Goal: Task Accomplishment & Management: Manage account settings

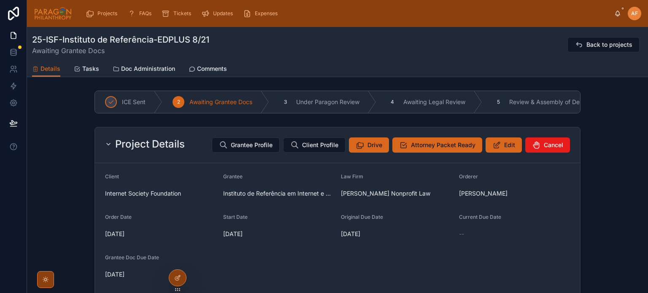
click at [103, 25] on div "Projects FAQs Tickets Updates Expenses [PERSON_NAME] [PERSON_NAME]" at bounding box center [337, 13] width 621 height 27
click at [100, 15] on span "Projects" at bounding box center [107, 13] width 20 height 7
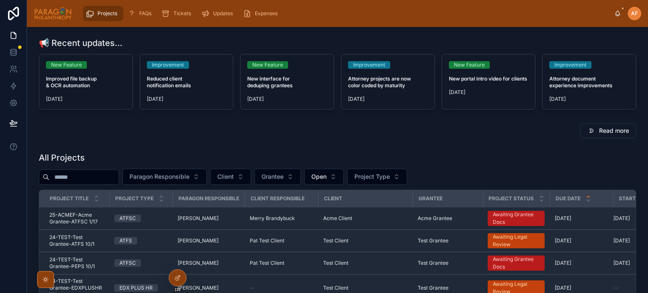
click at [110, 173] on input "text" at bounding box center [83, 177] width 69 height 12
type input "*********"
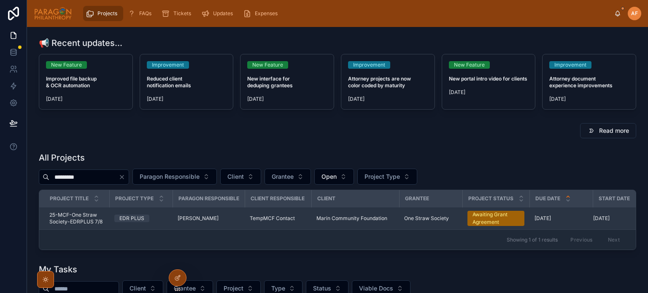
click at [302, 217] on div "TempMCF Contact" at bounding box center [278, 218] width 57 height 7
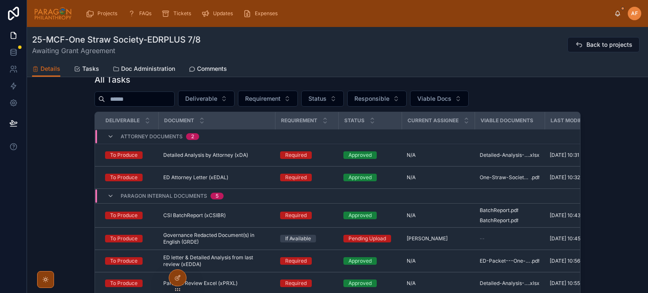
scroll to position [886, 0]
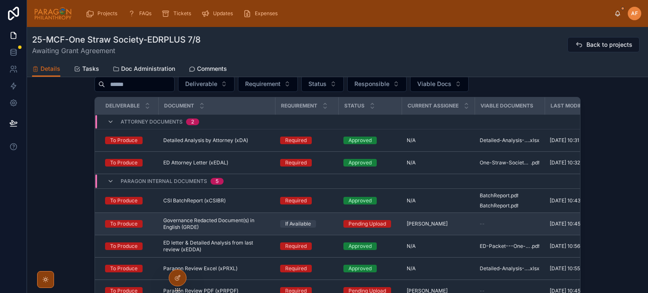
click at [338, 230] on td "Pending Upload" at bounding box center [369, 224] width 63 height 22
click at [333, 230] on td "If Available" at bounding box center [306, 224] width 63 height 22
click at [322, 227] on div "If Available" at bounding box center [306, 224] width 53 height 8
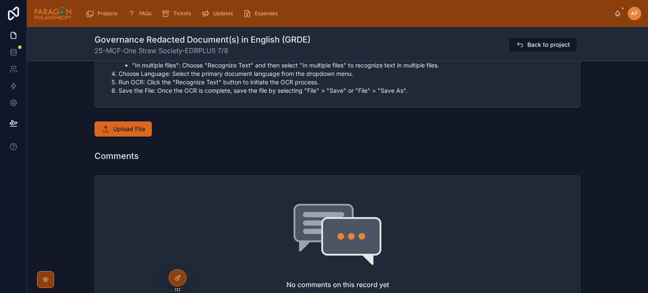
scroll to position [422, 0]
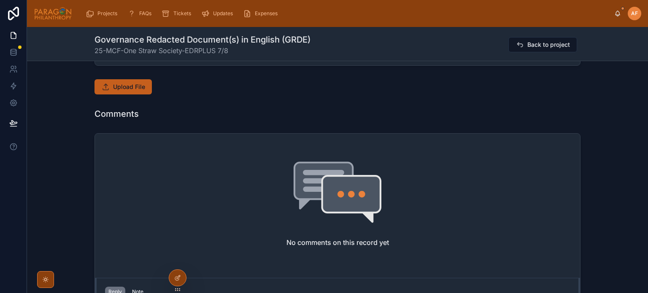
click at [108, 80] on button "Upload File" at bounding box center [123, 86] width 57 height 15
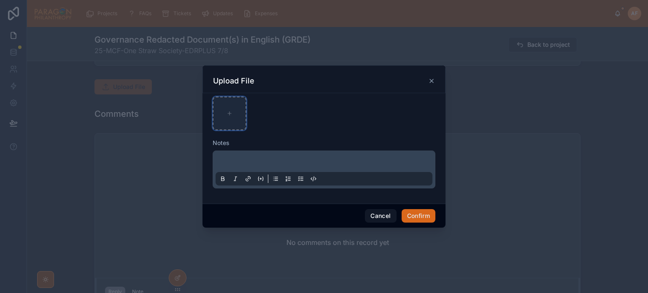
click at [231, 122] on div at bounding box center [230, 114] width 34 height 34
click at [417, 217] on button "Confirm" at bounding box center [419, 216] width 34 height 14
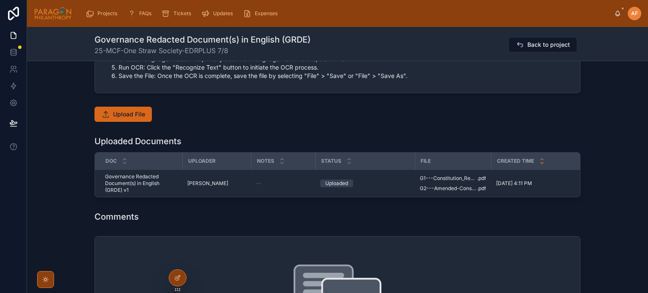
scroll to position [380, 0]
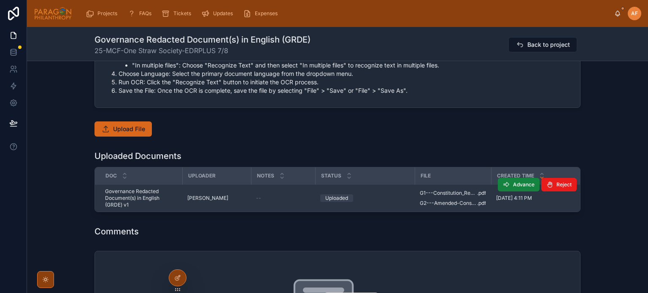
click at [519, 185] on span "Advance" at bounding box center [524, 184] width 22 height 7
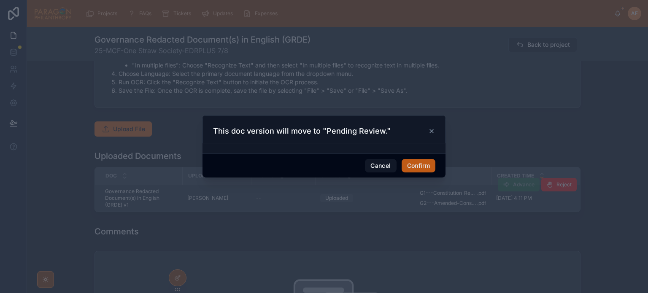
click at [430, 167] on button "Confirm" at bounding box center [419, 166] width 34 height 14
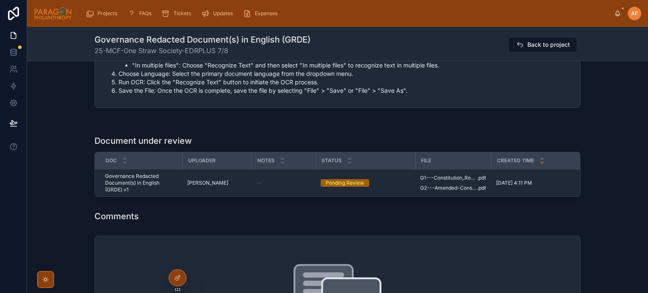
click at [438, 165] on div "File" at bounding box center [453, 161] width 75 height 14
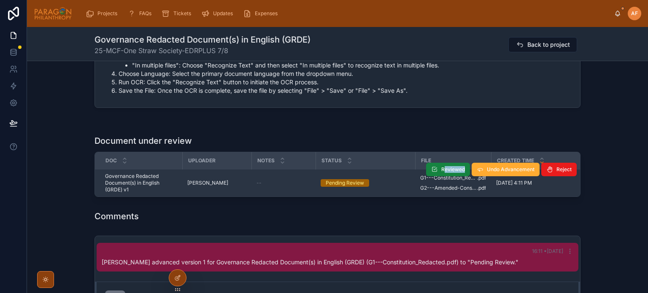
drag, startPoint x: 445, startPoint y: 177, endPoint x: 439, endPoint y: 166, distance: 12.7
click at [439, 166] on div "Reviewed Undo Advancement Reject" at bounding box center [501, 169] width 151 height 27
click at [441, 166] on span "Reviewed" at bounding box center [453, 169] width 24 height 7
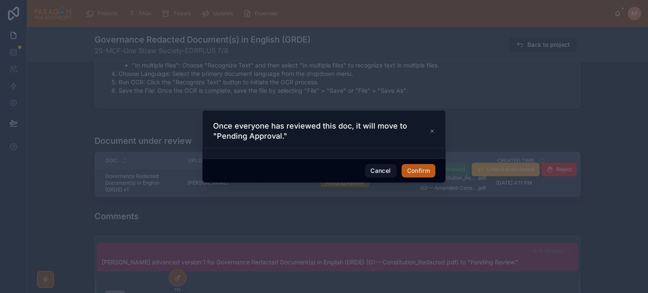
click at [415, 175] on button "Confirm" at bounding box center [419, 171] width 34 height 14
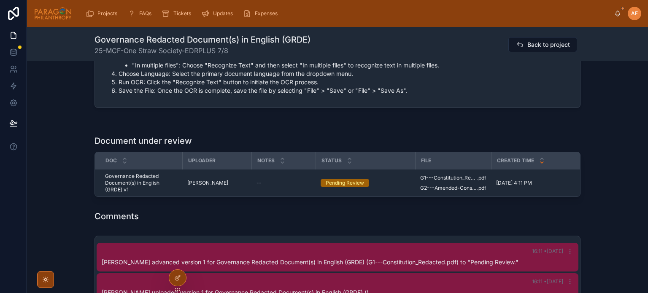
click at [440, 216] on div "Comments" at bounding box center [338, 217] width 486 height 12
click at [481, 222] on div "Comments" at bounding box center [338, 217] width 486 height 12
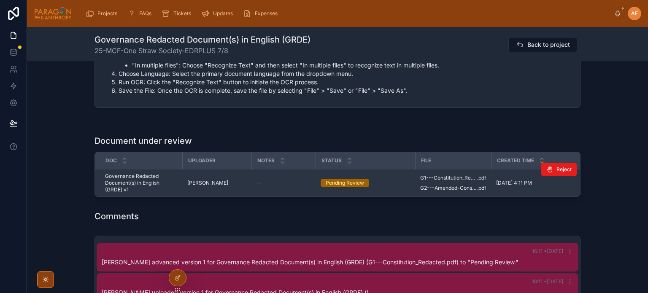
click at [388, 180] on div "Pending Review" at bounding box center [365, 183] width 89 height 8
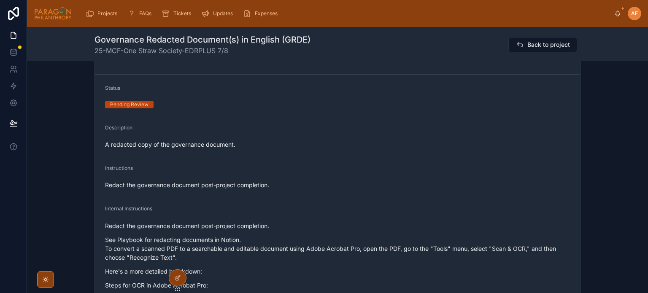
scroll to position [0, 0]
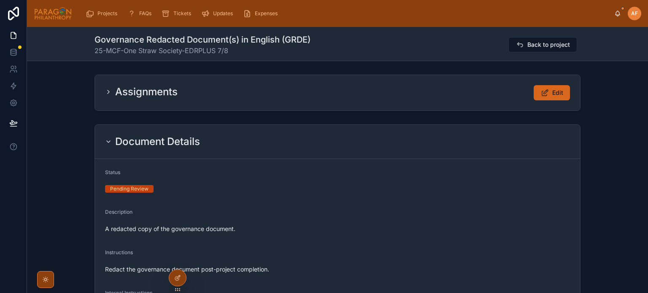
click at [105, 93] on icon at bounding box center [108, 92] width 7 height 7
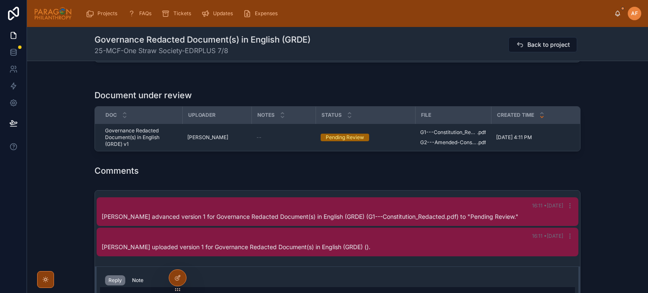
scroll to position [506, 0]
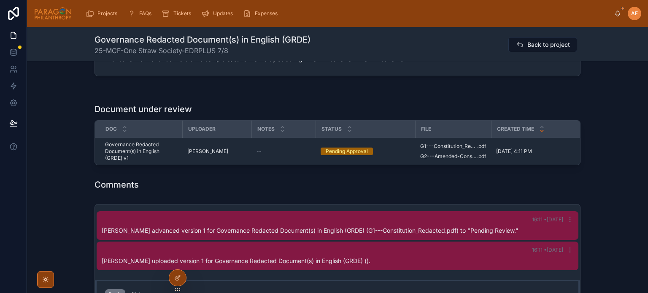
click at [425, 112] on div "Document under review" at bounding box center [338, 109] width 486 height 12
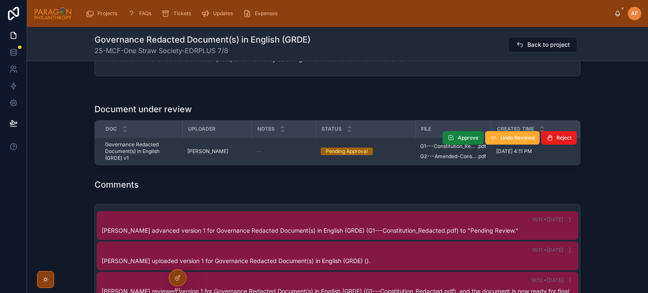
click at [459, 135] on span "Approve" at bounding box center [468, 138] width 21 height 7
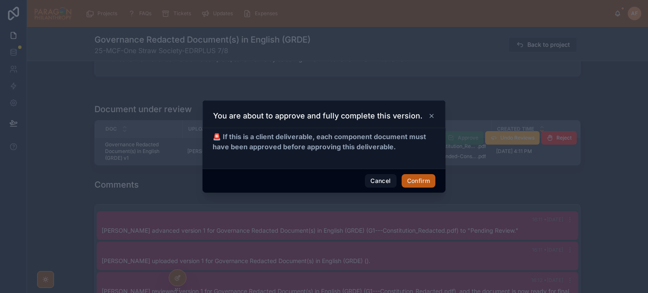
click at [425, 181] on button "Confirm" at bounding box center [419, 181] width 34 height 14
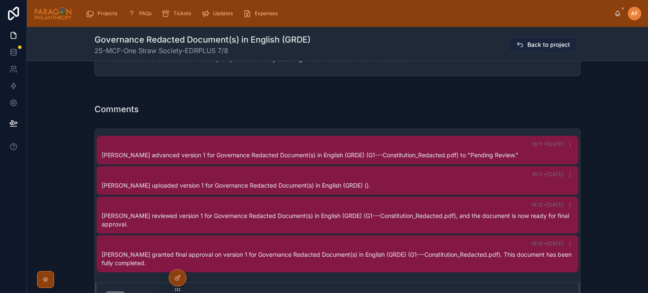
click at [528, 47] on span "Back to project" at bounding box center [548, 45] width 43 height 8
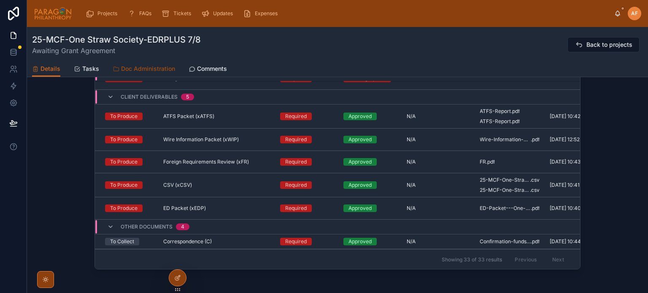
scroll to position [905, 0]
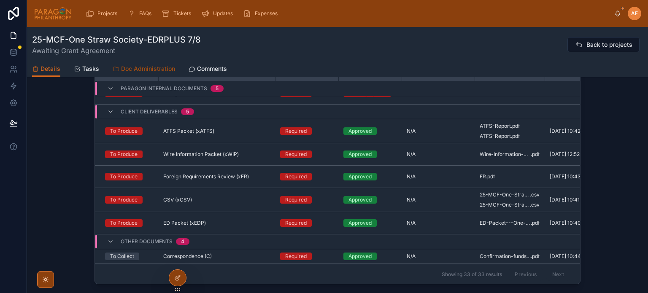
click at [154, 70] on span "Doc Administration" at bounding box center [148, 69] width 54 height 8
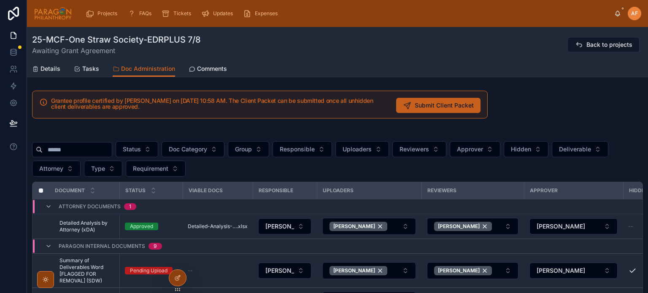
click at [435, 104] on span "Submit Client Packet" at bounding box center [444, 105] width 59 height 8
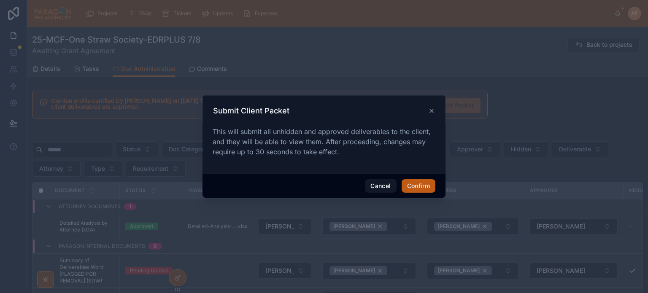
click at [414, 185] on button "Confirm" at bounding box center [419, 186] width 34 height 14
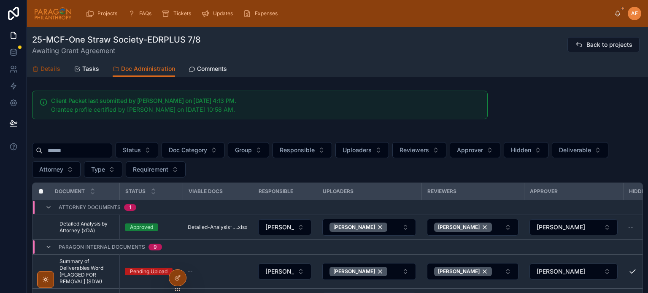
click at [46, 67] on span "Details" at bounding box center [51, 69] width 20 height 8
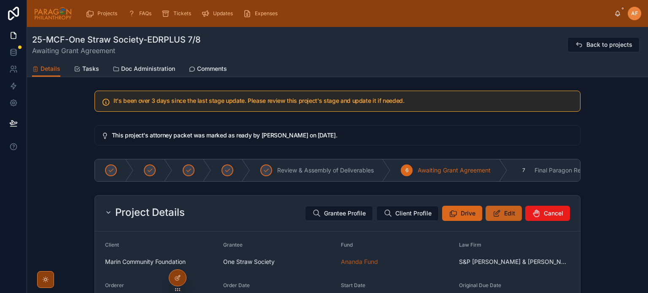
click at [504, 213] on span "Edit" at bounding box center [509, 213] width 11 height 8
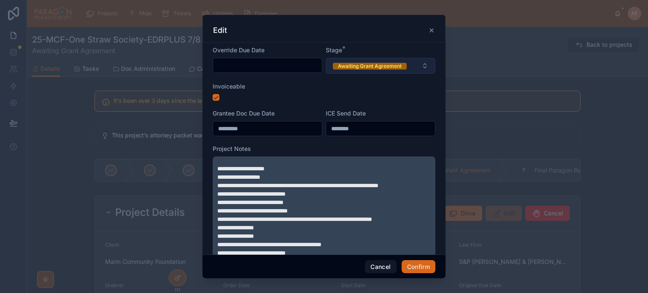
click at [374, 70] on button "Awaiting Grant Agreement" at bounding box center [381, 66] width 110 height 16
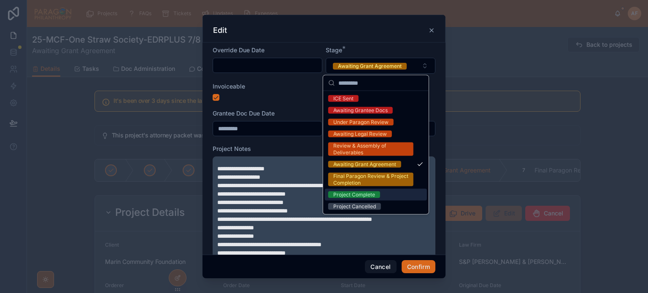
click at [380, 197] on div "Project Complete" at bounding box center [376, 195] width 102 height 12
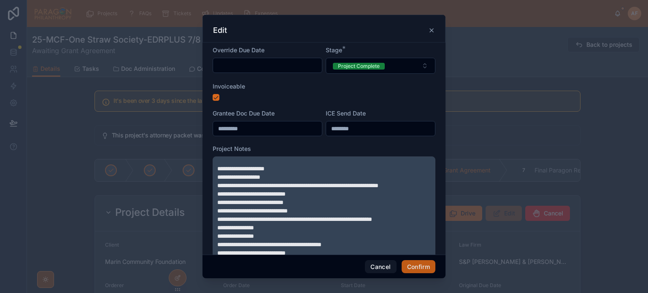
click at [428, 262] on button "Confirm" at bounding box center [419, 267] width 34 height 14
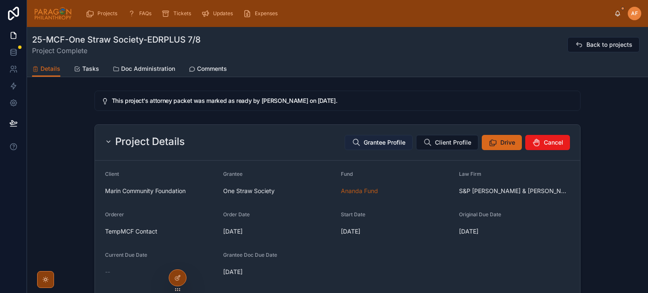
click at [373, 145] on span "Grantee Profile" at bounding box center [385, 142] width 42 height 8
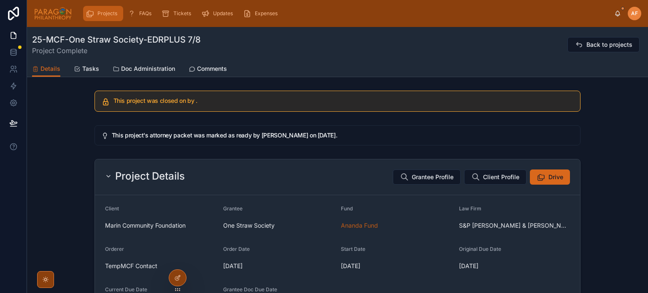
click at [104, 11] on span "Projects" at bounding box center [107, 13] width 20 height 7
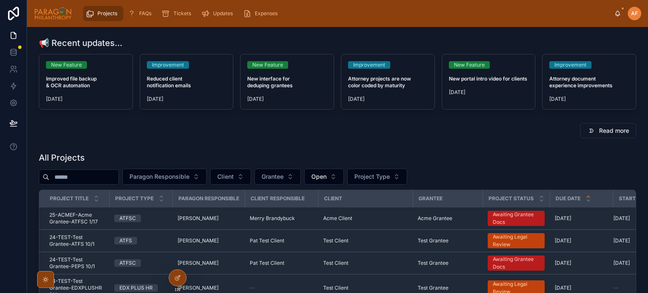
click at [116, 175] on input "text" at bounding box center [83, 177] width 69 height 12
type input "******"
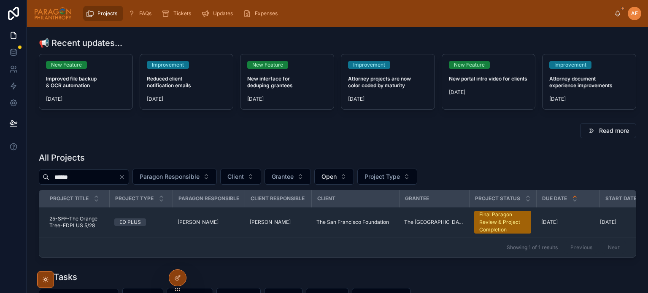
click at [233, 149] on div "All Projects ****** Paragon Responsible Client Grantee Open Project Type Projec…" at bounding box center [338, 205] width 608 height 113
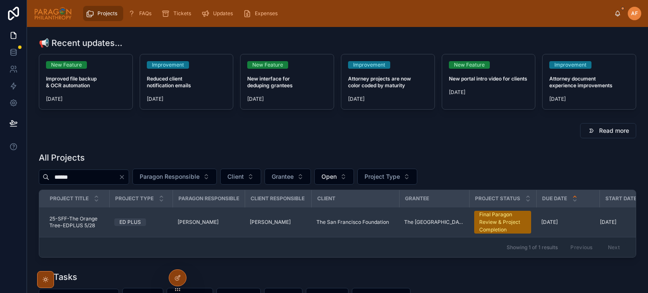
click at [308, 213] on td "[PERSON_NAME]" at bounding box center [278, 223] width 67 height 30
click at [309, 221] on td "[PERSON_NAME]" at bounding box center [278, 223] width 67 height 30
click at [307, 223] on td "[PERSON_NAME]" at bounding box center [278, 223] width 67 height 30
click at [254, 222] on span "[PERSON_NAME]" at bounding box center [270, 222] width 41 height 7
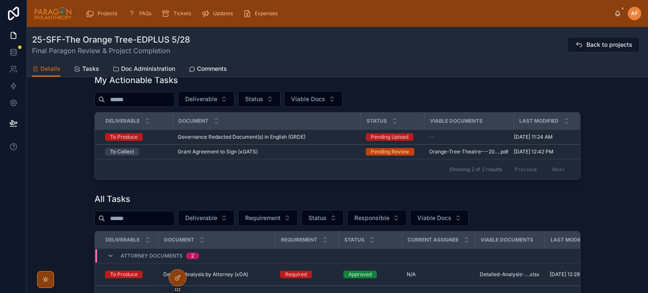
scroll to position [633, 0]
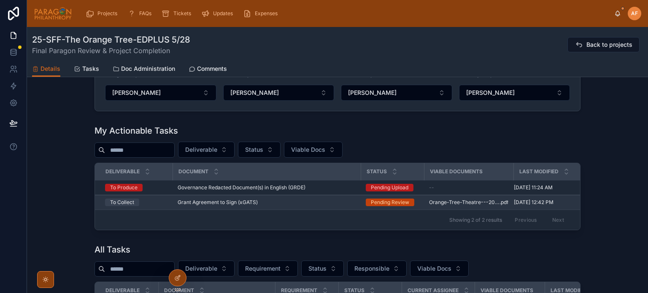
click at [287, 199] on div "Grant Agreement to Sign (xGATS) Grant Agreement to Sign (xGATS)" at bounding box center [267, 202] width 178 height 7
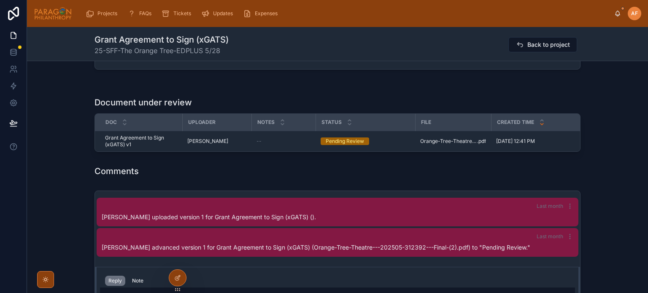
scroll to position [591, 0]
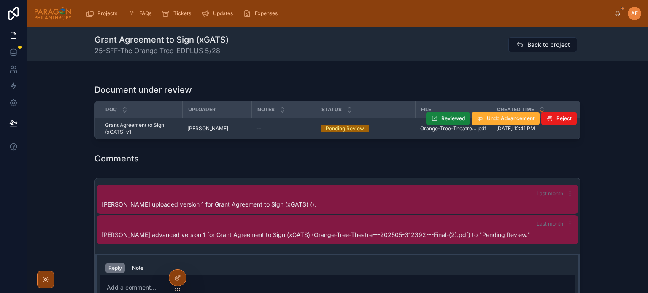
click at [449, 122] on span "Reviewed" at bounding box center [453, 118] width 24 height 7
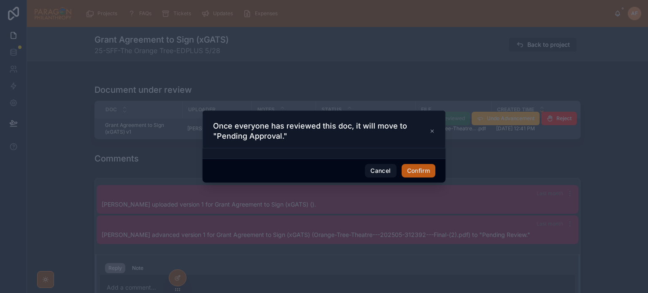
click at [429, 171] on button "Confirm" at bounding box center [419, 171] width 34 height 14
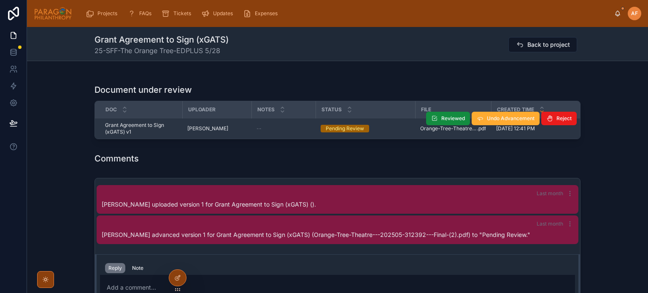
click at [370, 96] on div "Document under review" at bounding box center [338, 90] width 486 height 12
click at [397, 132] on div "Pending Review" at bounding box center [365, 129] width 89 height 8
click at [459, 122] on span "Approve" at bounding box center [468, 118] width 21 height 7
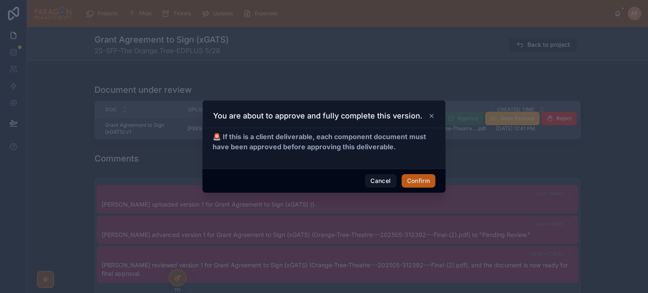
click at [410, 178] on button "Confirm" at bounding box center [419, 181] width 34 height 14
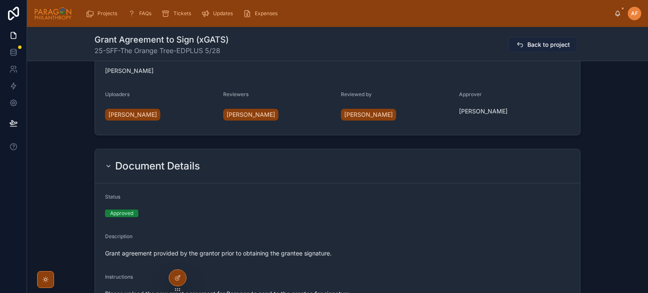
scroll to position [0, 0]
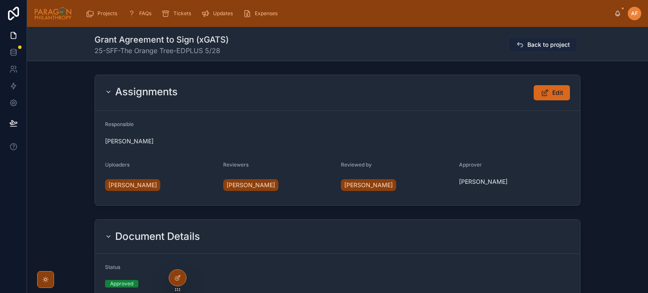
click at [535, 45] on span "Back to project" at bounding box center [548, 45] width 43 height 8
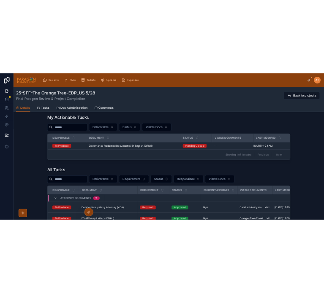
scroll to position [675, 0]
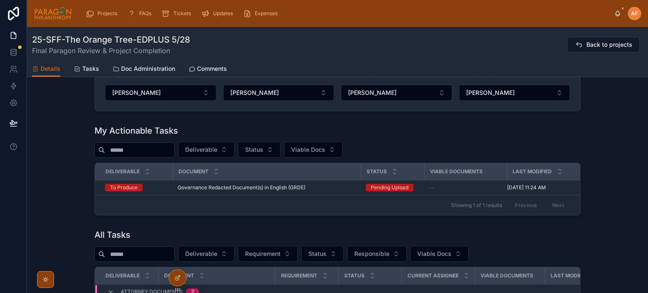
click at [155, 111] on form "Paragon Participants * [PERSON_NAME] [PERSON_NAME] [PERSON_NAME] Client Partici…" at bounding box center [337, 51] width 485 height 119
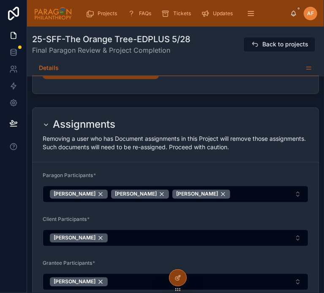
scroll to position [885, 0]
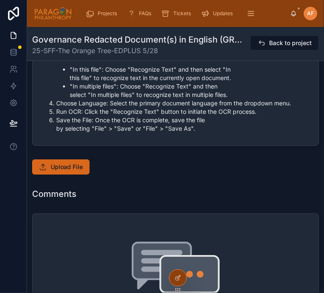
scroll to position [591, 0]
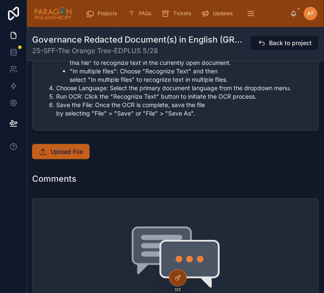
click at [67, 144] on button "Upload File" at bounding box center [60, 151] width 57 height 15
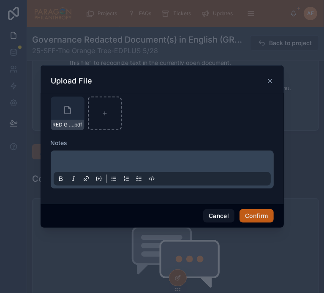
click at [255, 212] on button "Confirm" at bounding box center [256, 216] width 34 height 14
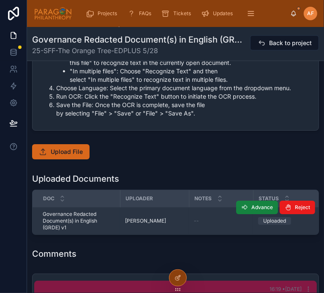
click at [251, 204] on span "Advance" at bounding box center [262, 207] width 22 height 7
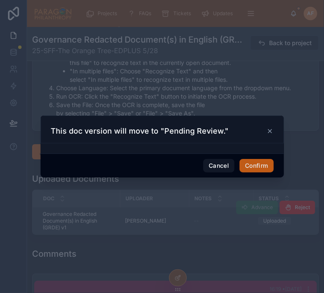
click at [256, 159] on button "Confirm" at bounding box center [256, 166] width 34 height 14
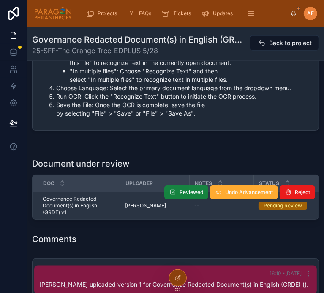
click at [179, 189] on span "Reviewed" at bounding box center [191, 192] width 24 height 7
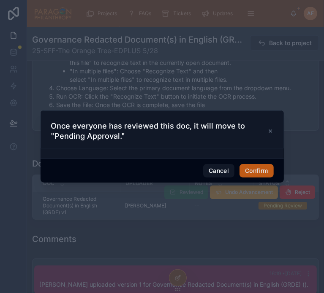
click at [247, 167] on button "Confirm" at bounding box center [256, 171] width 34 height 14
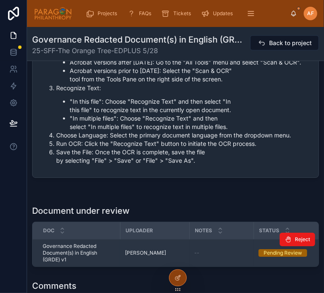
scroll to position [597, 0]
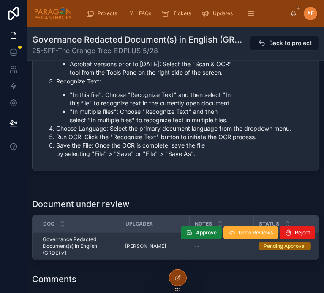
click at [193, 226] on button "Approve" at bounding box center [201, 233] width 41 height 14
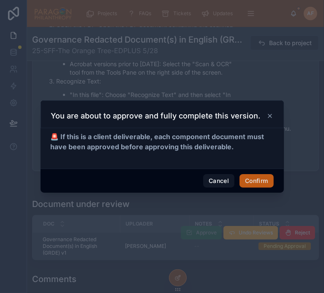
click at [250, 184] on button "Confirm" at bounding box center [256, 181] width 34 height 14
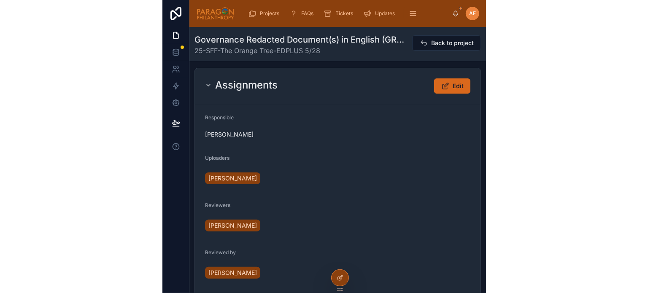
scroll to position [0, 0]
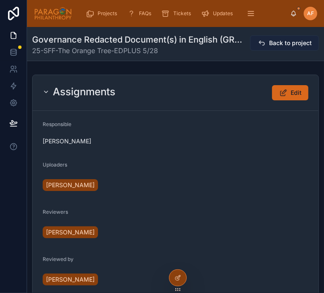
click at [269, 47] on span "Back to project" at bounding box center [290, 43] width 43 height 8
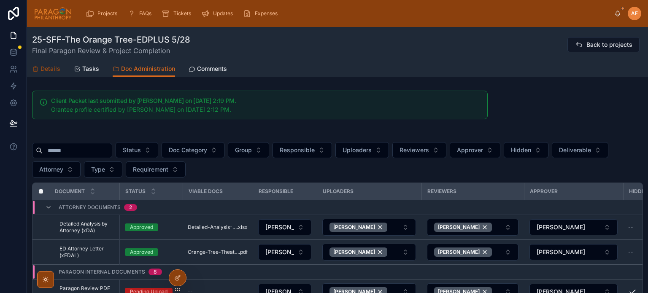
click at [54, 67] on span "Details" at bounding box center [51, 69] width 20 height 8
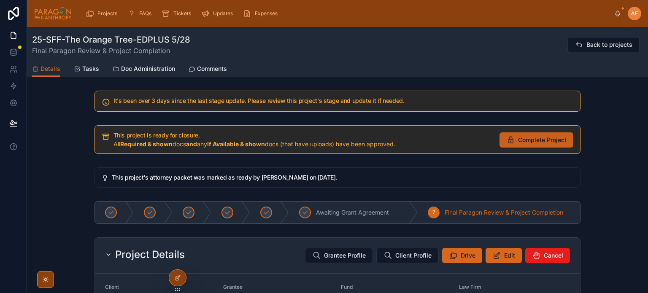
click at [537, 140] on span "Complete Project" at bounding box center [542, 140] width 49 height 8
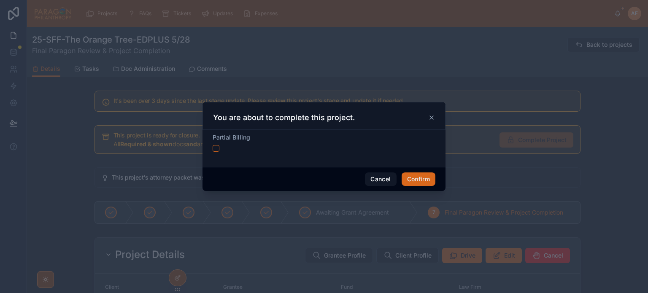
click at [432, 168] on div "Cancel Confirm" at bounding box center [324, 179] width 243 height 24
click at [428, 173] on button "Confirm" at bounding box center [419, 180] width 34 height 14
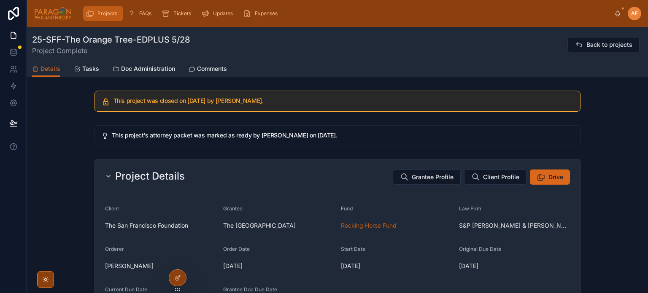
click at [103, 15] on span "Projects" at bounding box center [107, 13] width 20 height 7
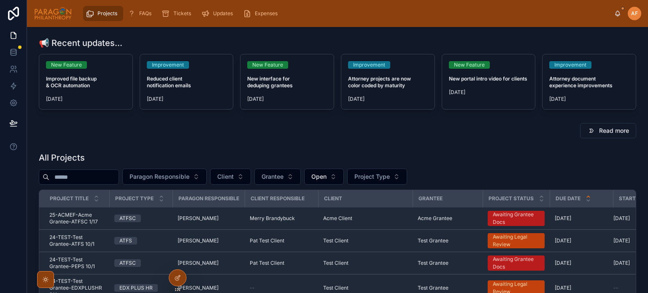
click at [119, 178] on input "text" at bounding box center [83, 177] width 69 height 12
type input "****"
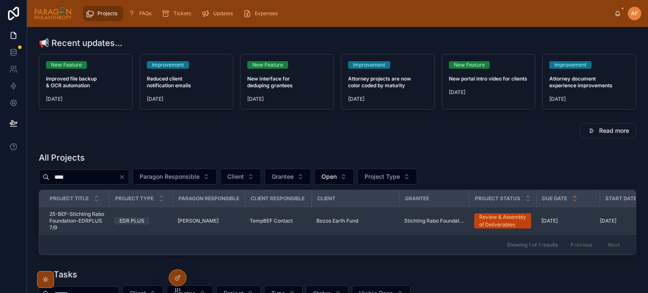
click at [149, 219] on div "EDR PLUS" at bounding box center [140, 221] width 53 height 8
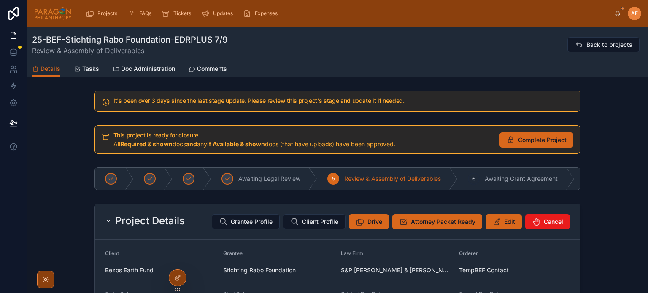
drag, startPoint x: 525, startPoint y: 138, endPoint x: 140, endPoint y: 47, distance: 395.4
click at [141, 73] on link "Doc Administration" at bounding box center [144, 69] width 62 height 17
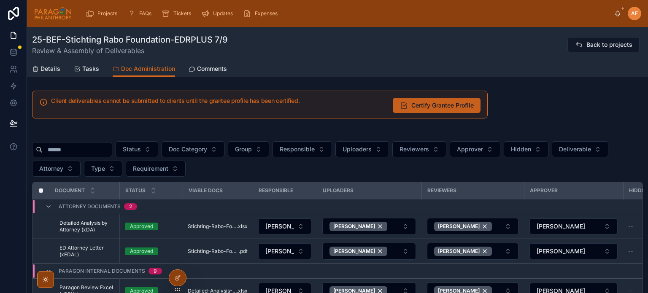
click at [420, 108] on span "Certify Grantee Profile" at bounding box center [442, 105] width 62 height 8
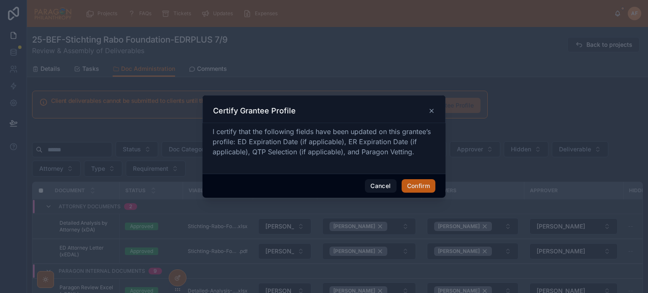
click at [413, 191] on button "Confirm" at bounding box center [419, 186] width 34 height 14
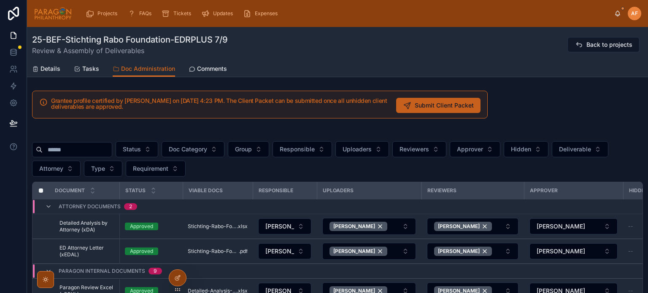
click at [432, 109] on button "Submit Client Packet" at bounding box center [438, 105] width 84 height 15
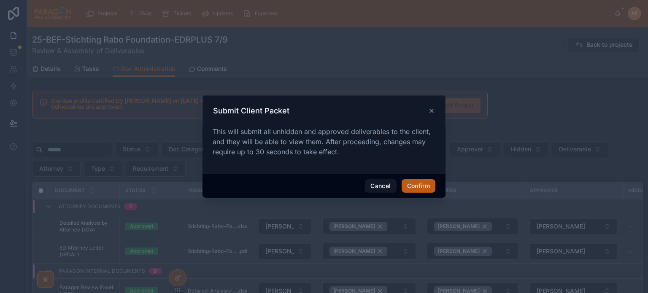
click at [426, 182] on button "Confirm" at bounding box center [419, 186] width 34 height 14
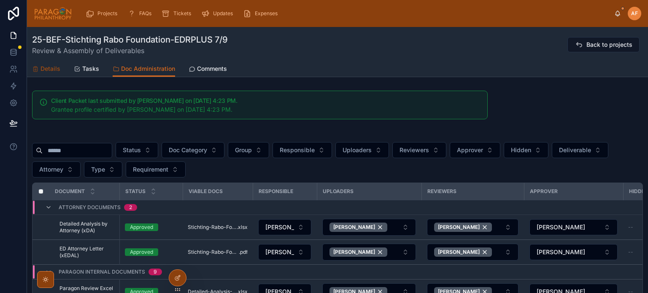
click at [55, 69] on span "Details" at bounding box center [51, 69] width 20 height 8
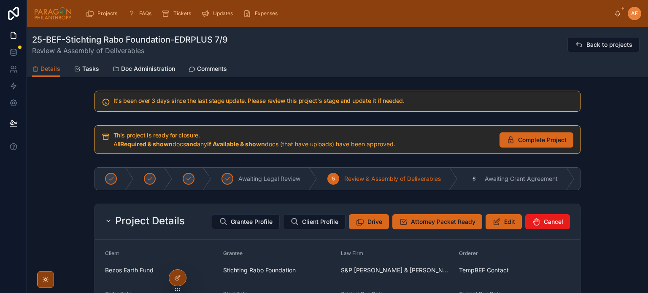
click at [484, 73] on div "Details Tasks Doc Administration Comments" at bounding box center [337, 69] width 611 height 16
click at [248, 218] on button "Grantee Profile" at bounding box center [246, 221] width 68 height 15
click at [514, 137] on button "Complete Project" at bounding box center [537, 139] width 74 height 15
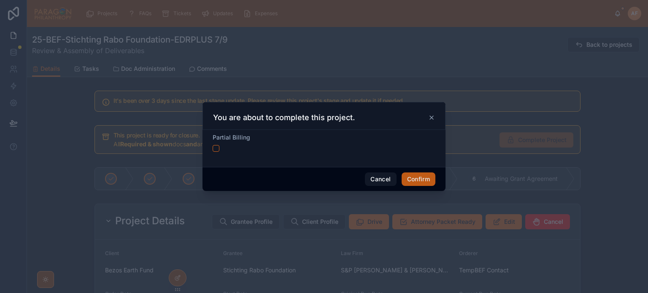
click at [412, 180] on button "Confirm" at bounding box center [419, 180] width 34 height 14
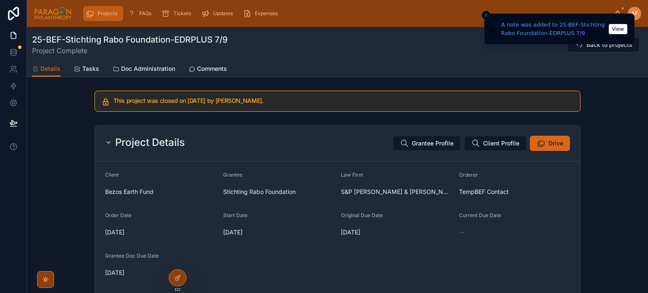
click at [101, 8] on div "Projects" at bounding box center [103, 14] width 35 height 14
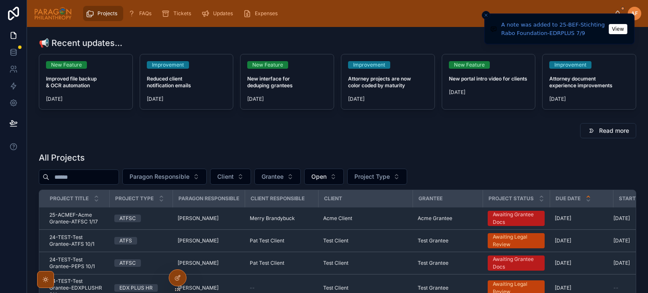
click at [119, 173] on input "text" at bounding box center [83, 177] width 69 height 12
click at [119, 175] on input "text" at bounding box center [83, 177] width 69 height 12
type input "*****"
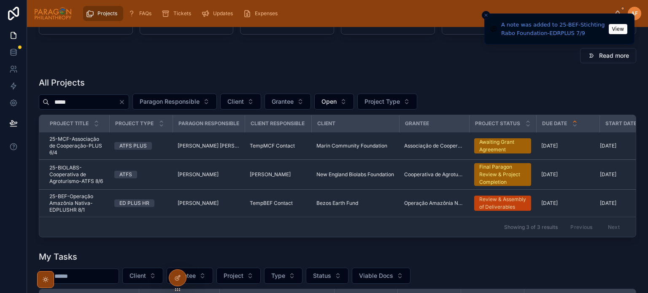
scroll to position [84, 0]
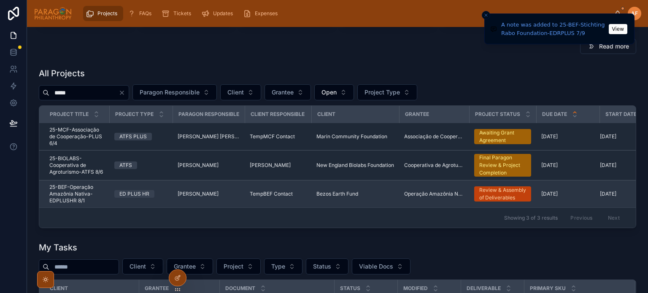
click at [181, 192] on span "[PERSON_NAME]" at bounding box center [198, 194] width 41 height 7
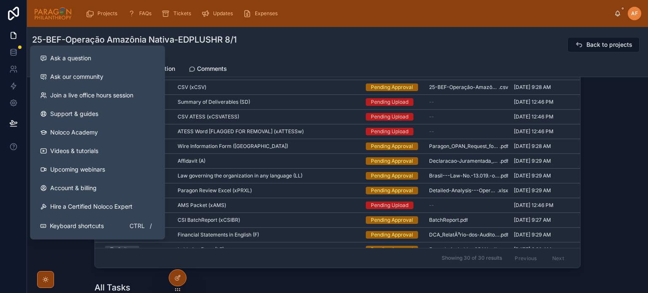
scroll to position [717, 0]
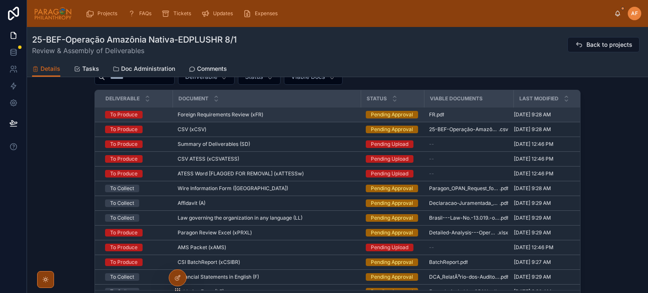
click at [301, 115] on div "Foreign Requirements Review (xFR) Foreign Requirements Review (xFR)" at bounding box center [267, 114] width 178 height 7
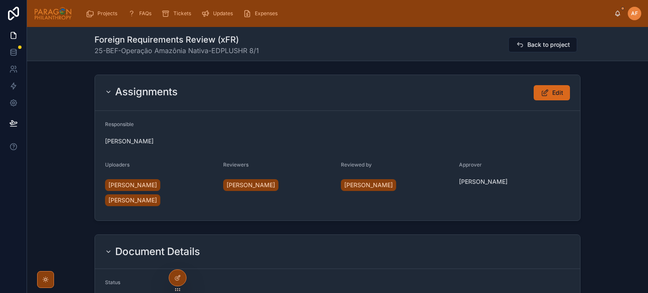
click at [66, 195] on div "Assignments Edit Responsible [PERSON_NAME] Uploaders [PERSON_NAME] [PERSON_NAME…" at bounding box center [337, 147] width 621 height 153
click at [49, 100] on div "Assignments Edit Responsible [PERSON_NAME] Uploaders [PERSON_NAME] [PERSON_NAME…" at bounding box center [337, 147] width 621 height 153
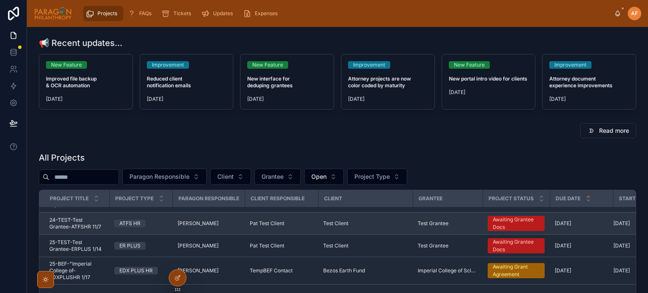
scroll to position [84, 0]
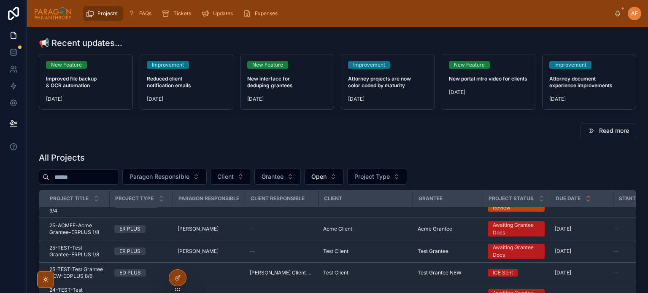
click at [502, 141] on div "Read more" at bounding box center [338, 131] width 608 height 22
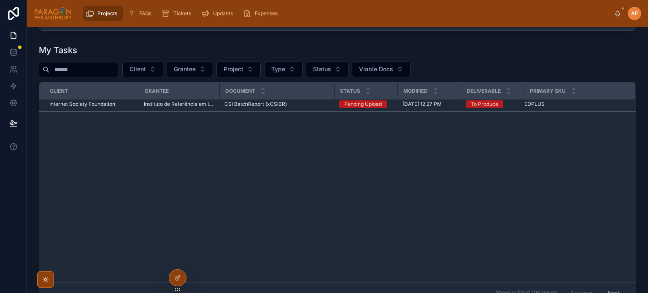
scroll to position [0, 0]
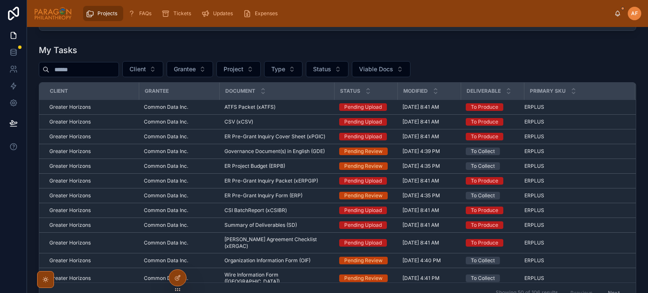
click at [87, 65] on input "text" at bounding box center [83, 70] width 69 height 12
type input "****"
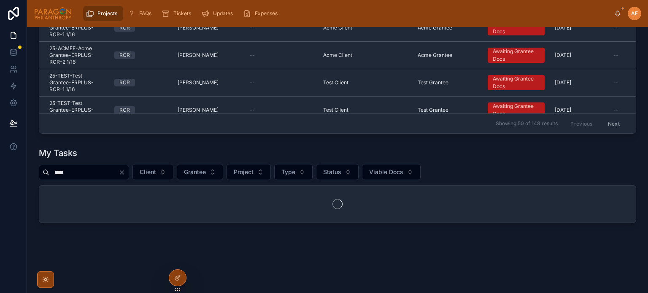
scroll to position [150, 0]
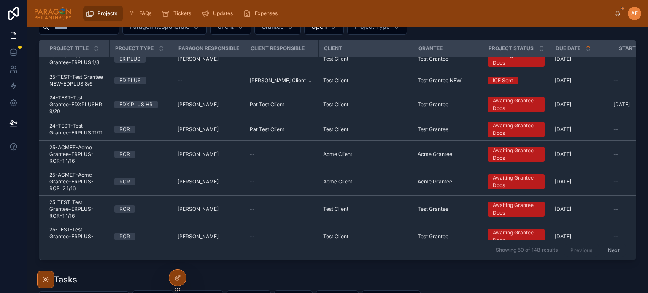
click at [2, 206] on div at bounding box center [13, 146] width 27 height 293
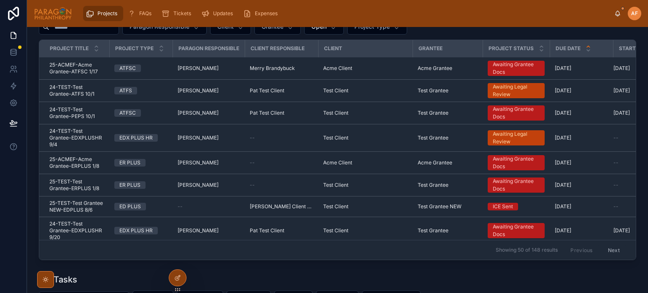
scroll to position [0, 0]
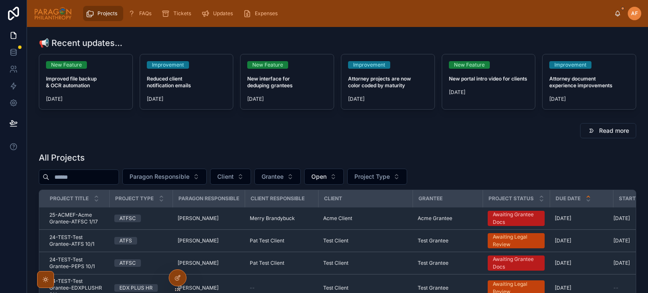
click at [102, 173] on input "text" at bounding box center [83, 177] width 69 height 12
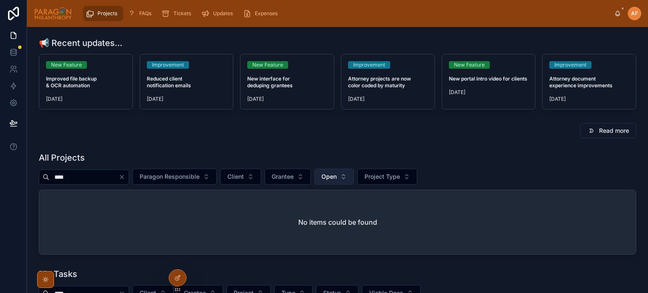
type input "****"
click at [354, 178] on button "Open" at bounding box center [334, 177] width 40 height 16
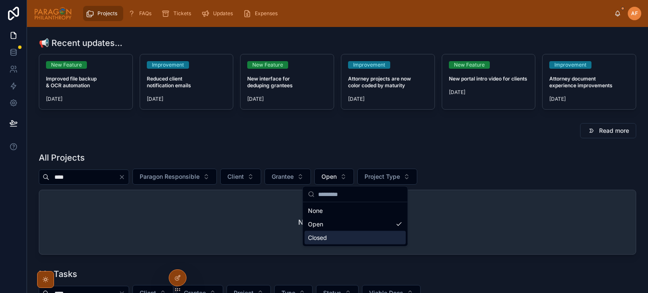
click at [325, 233] on div "Closed" at bounding box center [355, 238] width 101 height 14
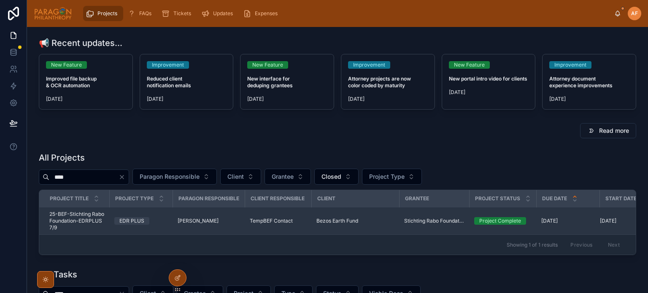
click at [304, 222] on div "TempBEF Contact" at bounding box center [278, 221] width 57 height 7
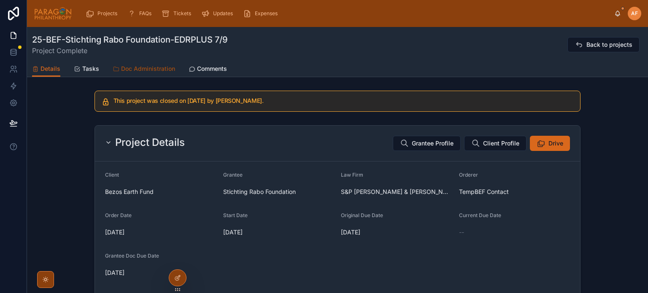
click at [157, 65] on span "Doc Administration" at bounding box center [148, 69] width 54 height 8
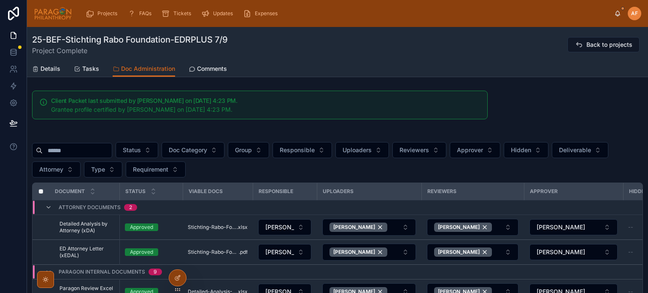
click at [94, 148] on input "text" at bounding box center [77, 151] width 69 height 12
type input "*"
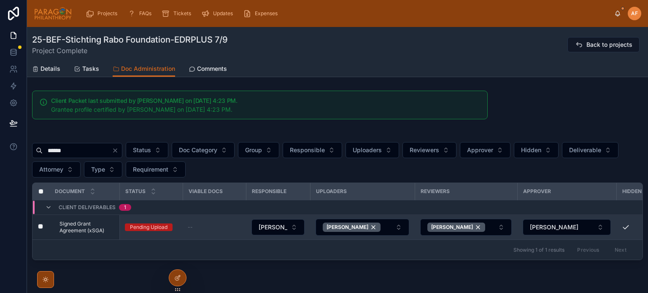
type input "******"
click at [216, 224] on div "--" at bounding box center [214, 227] width 53 height 7
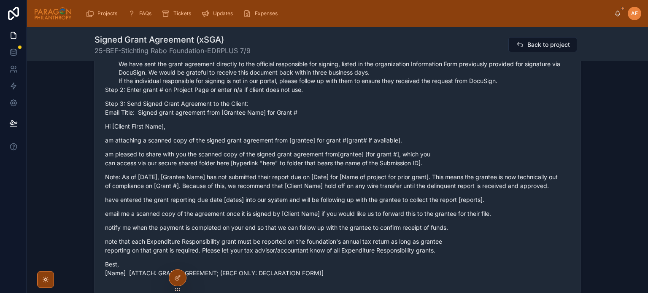
scroll to position [675, 0]
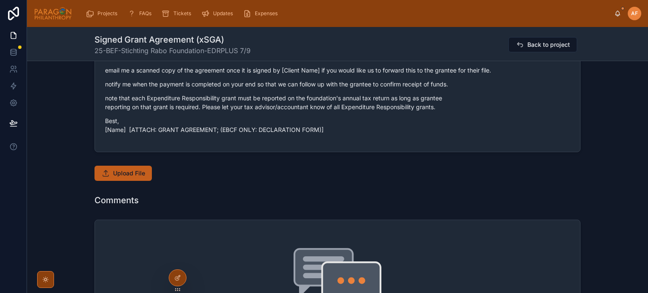
click at [109, 173] on button "Upload File" at bounding box center [123, 173] width 57 height 15
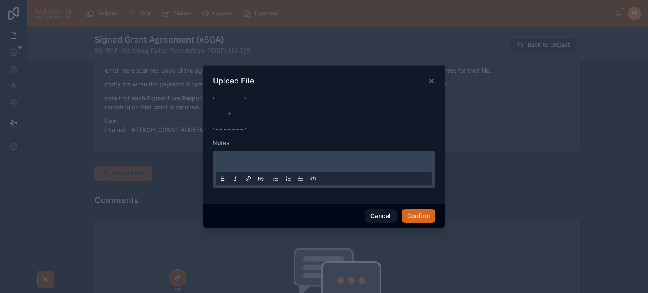
click at [572, 112] on div at bounding box center [324, 146] width 648 height 293
click at [378, 214] on button "Cancel" at bounding box center [380, 216] width 31 height 14
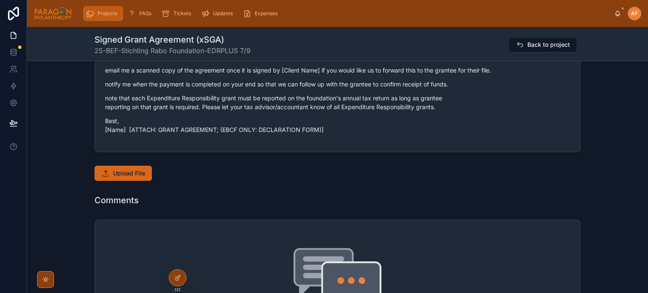
click at [99, 12] on span "Projects" at bounding box center [107, 13] width 20 height 7
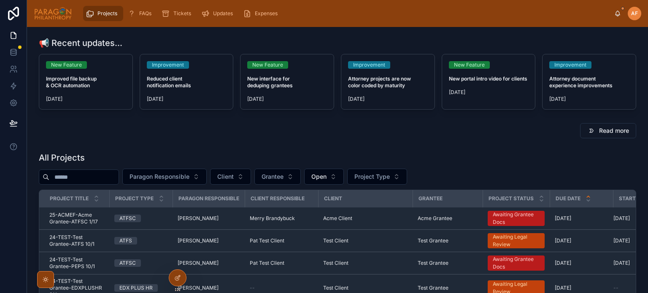
click at [118, 173] on input "text" at bounding box center [83, 177] width 69 height 12
type input "***"
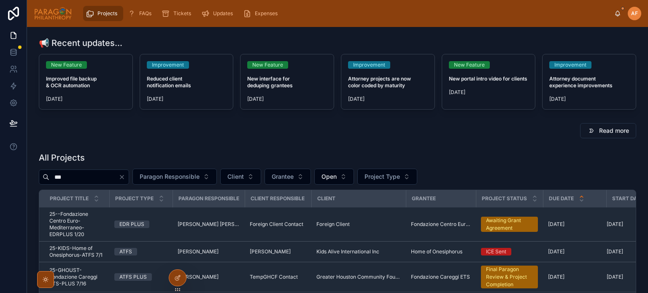
scroll to position [42, 0]
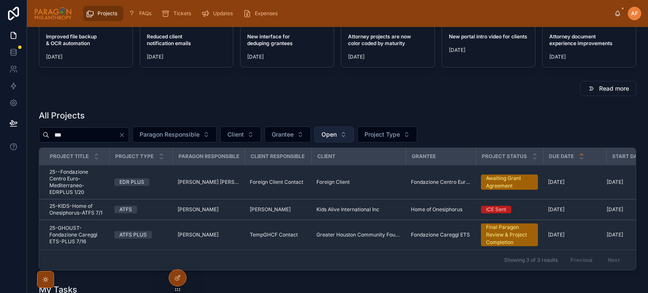
click at [337, 130] on span "Open" at bounding box center [329, 134] width 15 height 8
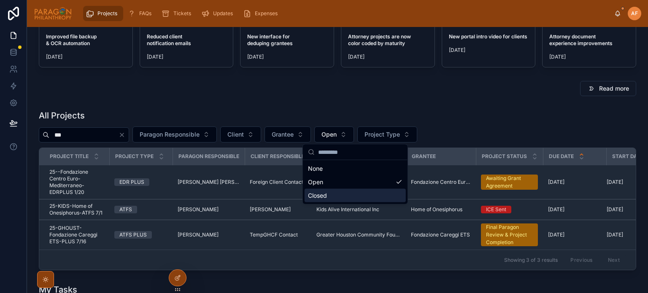
click at [333, 193] on div "Closed" at bounding box center [355, 196] width 101 height 14
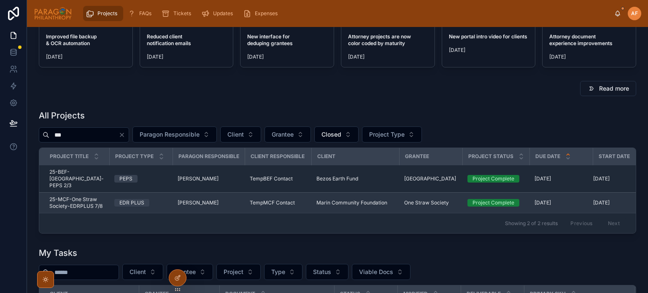
click at [173, 198] on td "[PERSON_NAME]" at bounding box center [209, 203] width 72 height 21
click at [165, 199] on div "EDR PLUS" at bounding box center [140, 203] width 53 height 8
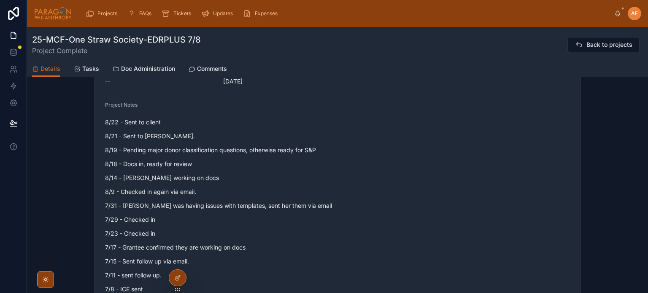
scroll to position [211, 0]
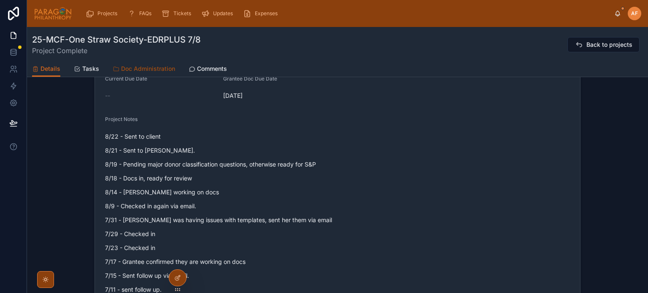
click at [138, 65] on span "Doc Administration" at bounding box center [148, 69] width 54 height 8
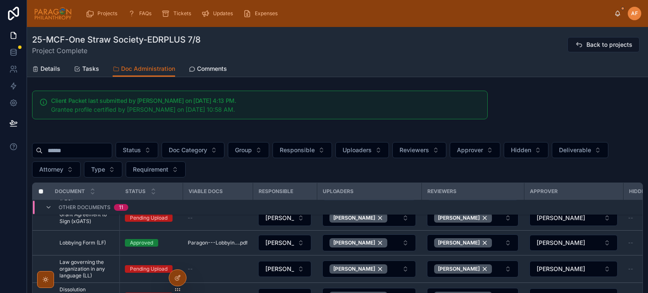
click at [72, 150] on input "text" at bounding box center [77, 151] width 69 height 12
type input "******"
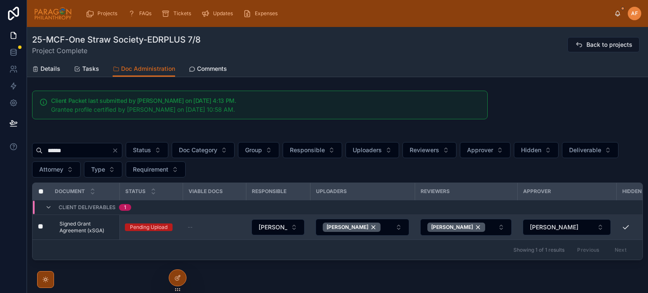
click at [222, 222] on td "--" at bounding box center [214, 227] width 63 height 25
click at [221, 226] on div "--" at bounding box center [214, 227] width 53 height 7
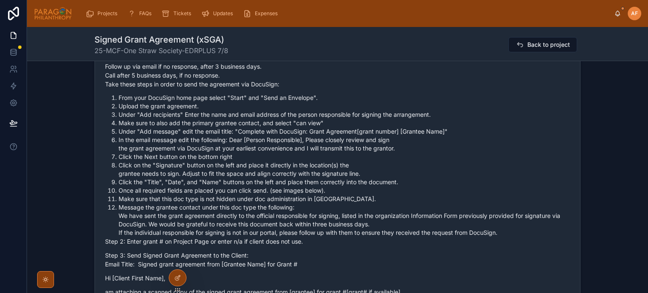
scroll to position [717, 0]
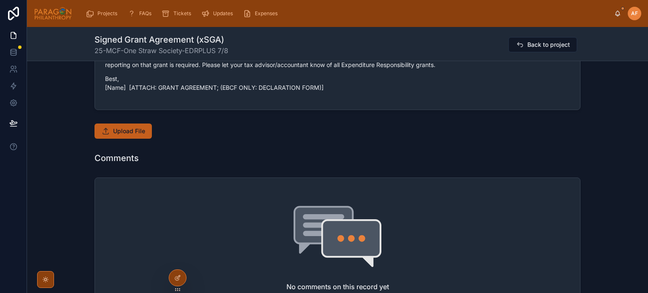
click at [110, 133] on button "Upload File" at bounding box center [123, 131] width 57 height 15
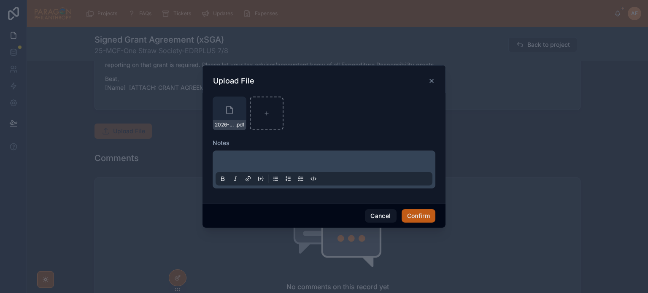
click at [410, 216] on button "Confirm" at bounding box center [419, 216] width 34 height 14
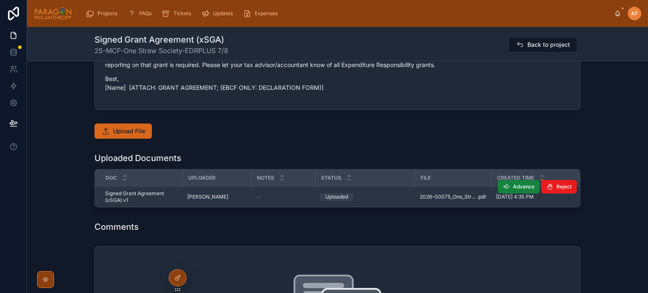
click at [524, 185] on span "Advance" at bounding box center [524, 187] width 22 height 7
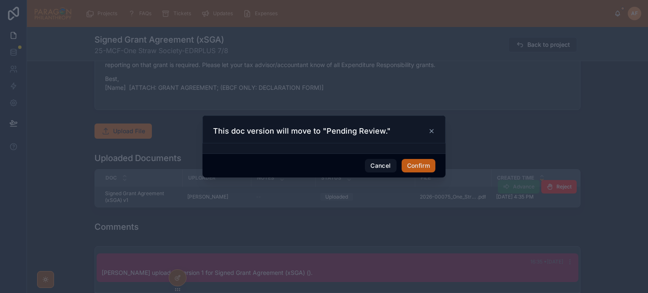
click at [405, 168] on button "Confirm" at bounding box center [419, 166] width 34 height 14
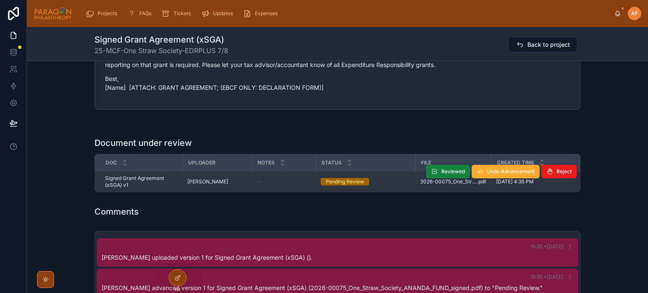
click at [449, 172] on span "Reviewed" at bounding box center [453, 171] width 24 height 7
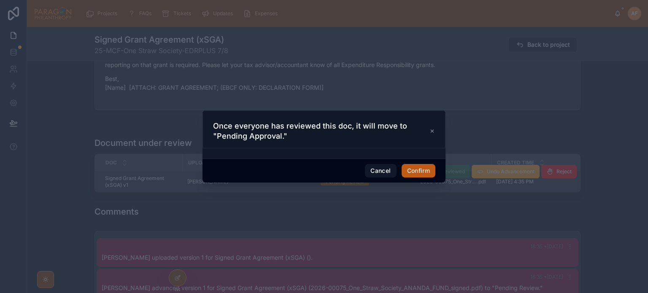
click at [414, 165] on button "Confirm" at bounding box center [419, 171] width 34 height 14
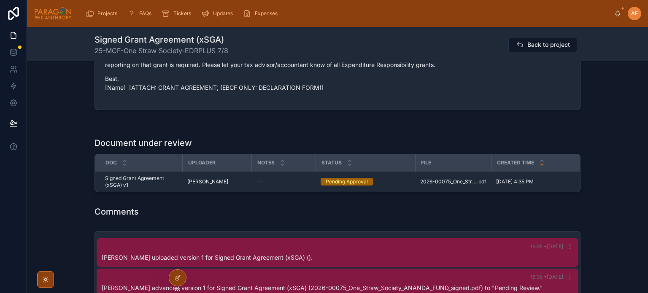
click at [462, 120] on div at bounding box center [337, 123] width 621 height 7
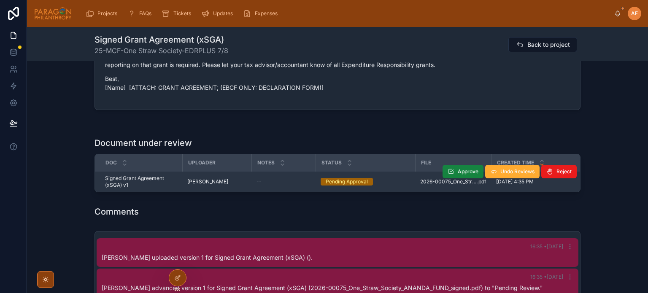
click at [459, 167] on button "Approve" at bounding box center [463, 172] width 41 height 14
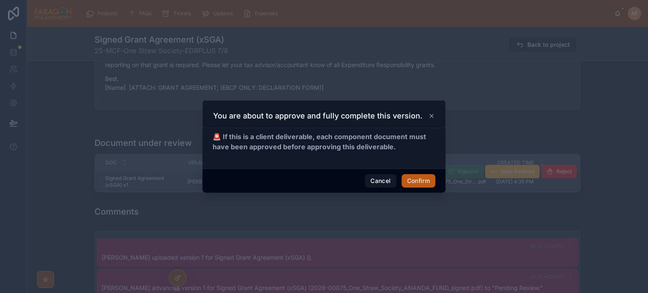
click at [411, 177] on button "Confirm" at bounding box center [419, 181] width 34 height 14
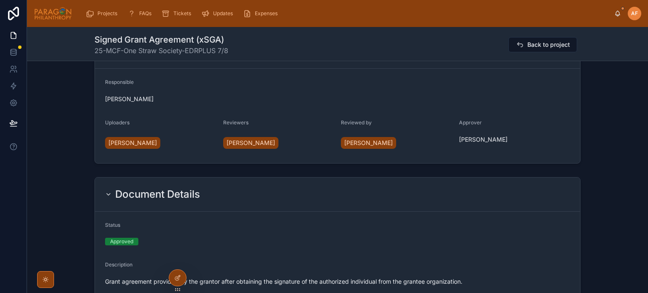
scroll to position [0, 0]
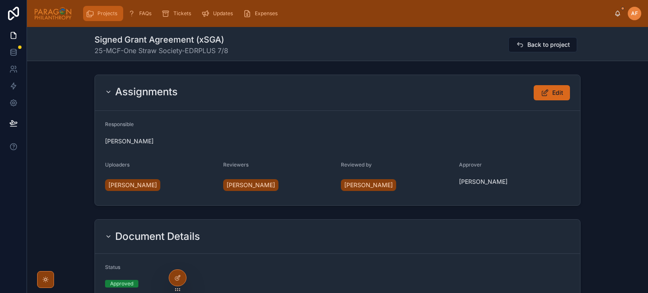
click at [100, 12] on span "Projects" at bounding box center [107, 13] width 20 height 7
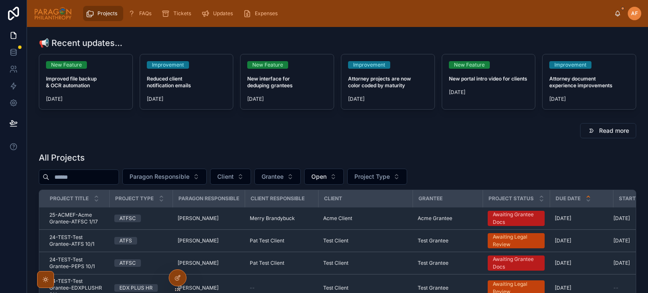
click at [119, 176] on input "text" at bounding box center [83, 177] width 69 height 12
type input "******"
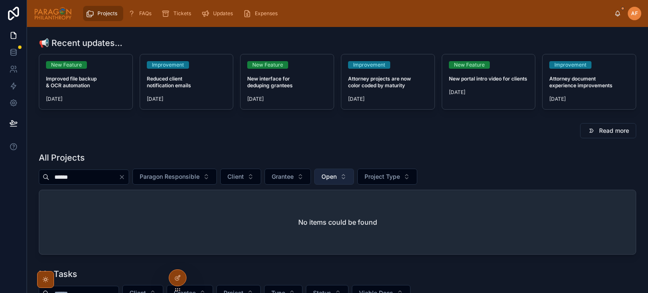
click at [337, 174] on span "Open" at bounding box center [329, 177] width 15 height 8
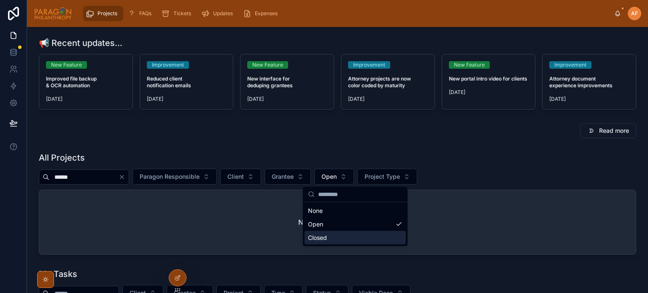
click at [322, 234] on div "None Open Closed" at bounding box center [355, 224] width 101 height 41
drag, startPoint x: 321, startPoint y: 234, endPoint x: 354, endPoint y: 236, distance: 33.0
click at [321, 234] on div "Closed" at bounding box center [355, 238] width 101 height 14
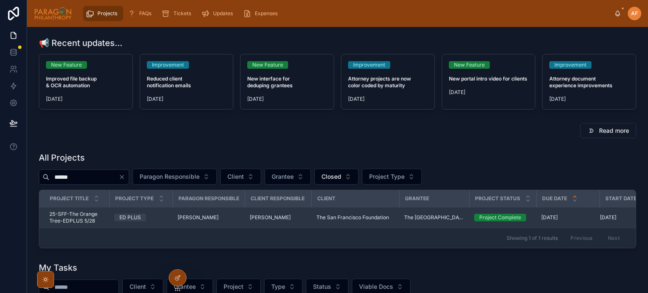
click at [287, 215] on div "[PERSON_NAME]" at bounding box center [278, 217] width 57 height 7
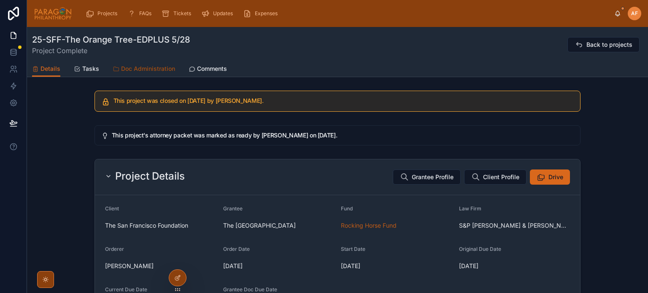
click at [165, 59] on div "25-SFF-The Orange Tree-EDPLUS 5/28 Project Complete Back to projects" at bounding box center [337, 44] width 611 height 34
click at [165, 65] on span "Doc Administration" at bounding box center [148, 69] width 54 height 8
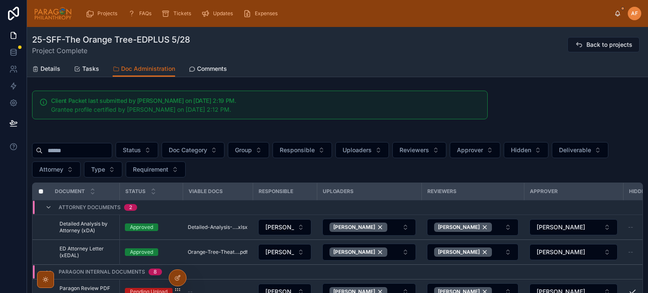
click at [69, 150] on input "text" at bounding box center [77, 151] width 69 height 12
type input "******"
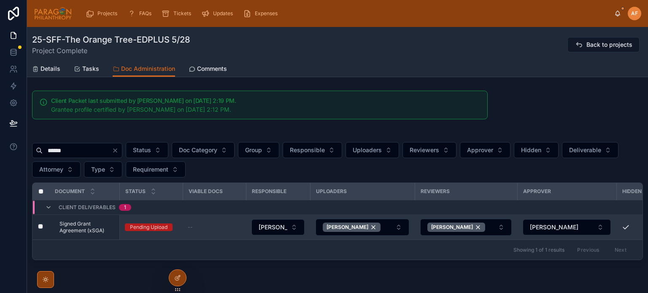
click at [195, 227] on div "--" at bounding box center [214, 227] width 53 height 7
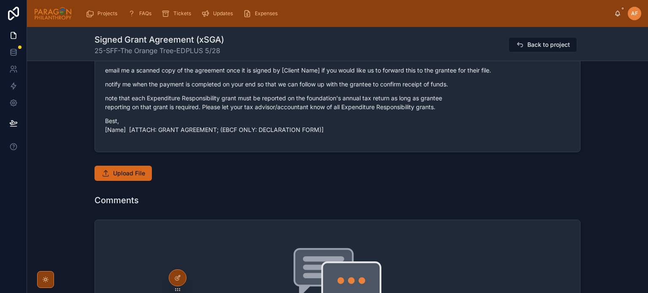
scroll to position [717, 0]
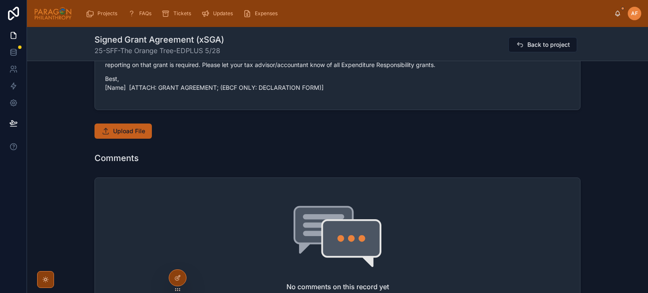
click at [118, 130] on span "Upload File" at bounding box center [129, 131] width 32 height 8
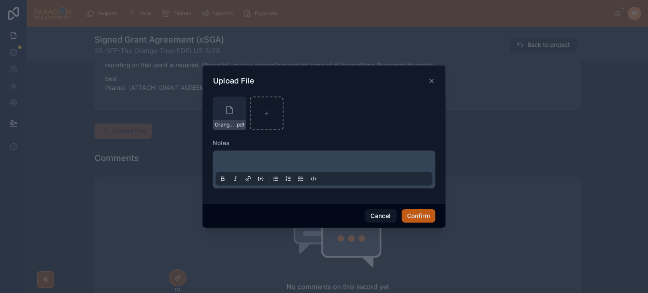
click at [424, 216] on button "Confirm" at bounding box center [419, 216] width 34 height 14
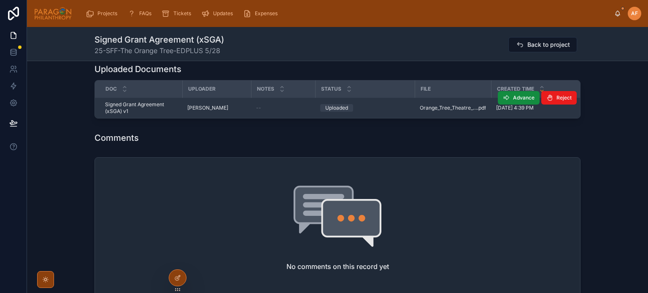
scroll to position [760, 0]
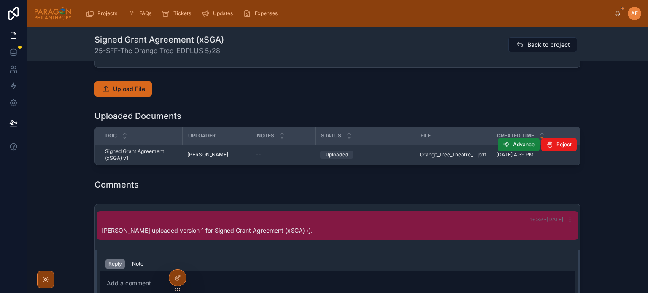
click at [514, 145] on span "Advance" at bounding box center [524, 144] width 22 height 7
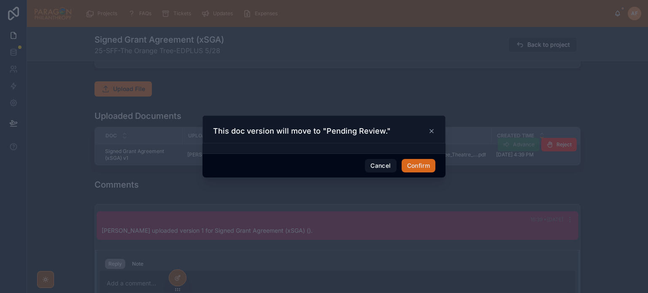
click at [409, 157] on div "Cancel Confirm" at bounding box center [324, 166] width 243 height 24
click at [412, 166] on button "Confirm" at bounding box center [419, 166] width 34 height 14
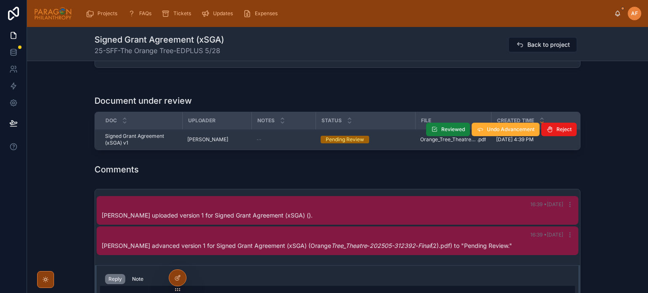
click at [451, 124] on button "Reviewed" at bounding box center [448, 130] width 44 height 14
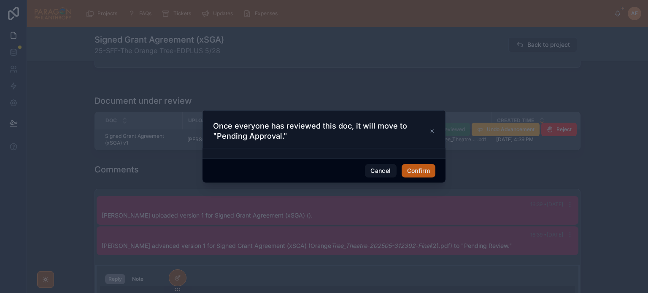
click at [411, 169] on button "Confirm" at bounding box center [419, 171] width 34 height 14
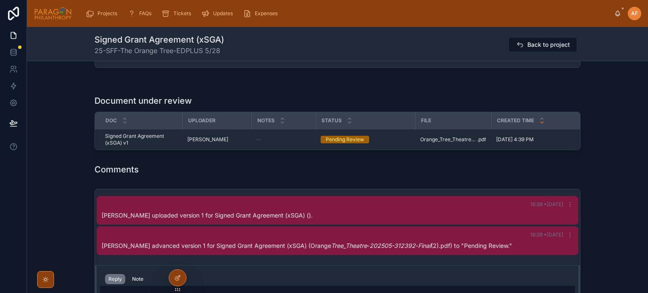
click at [399, 168] on div "Comments" at bounding box center [338, 170] width 486 height 12
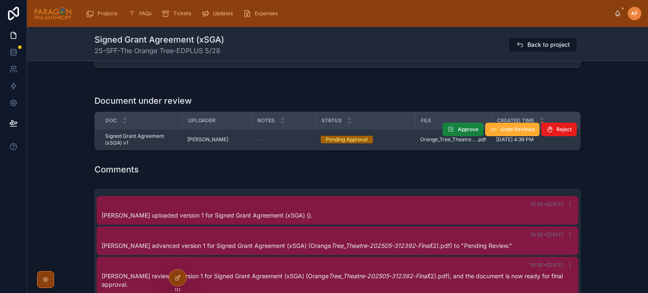
click at [448, 127] on icon at bounding box center [451, 129] width 7 height 7
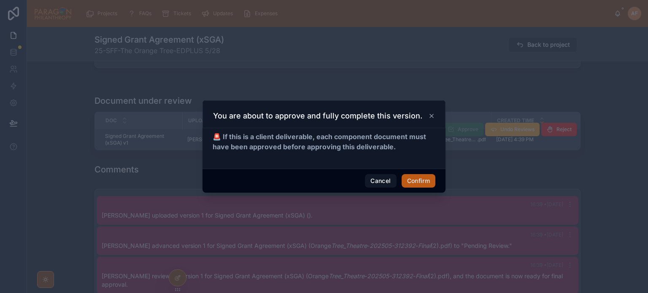
click at [419, 179] on button "Confirm" at bounding box center [419, 181] width 34 height 14
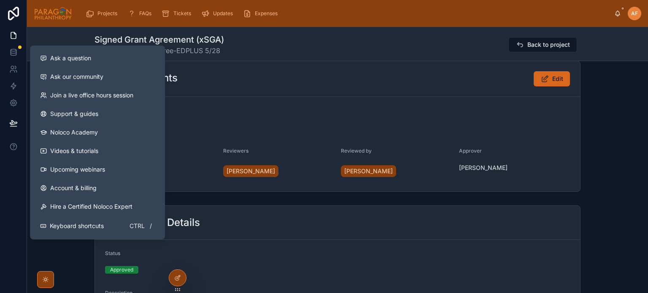
scroll to position [0, 0]
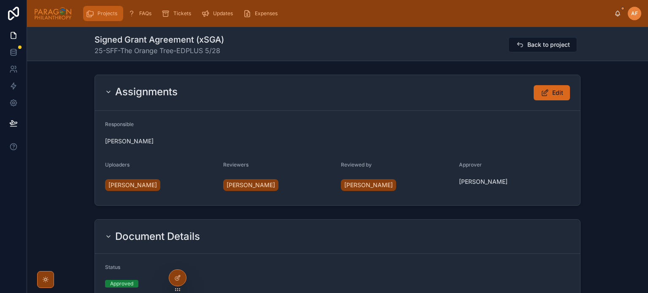
click at [109, 12] on span "Projects" at bounding box center [107, 13] width 20 height 7
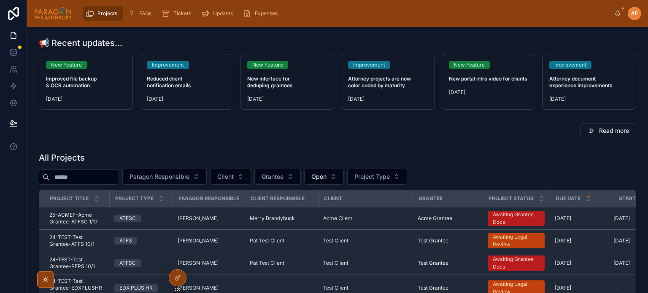
click at [365, 178] on div "Paragon Responsible Client Grantee Open Project Type" at bounding box center [337, 177] width 597 height 16
click at [344, 175] on button "Open" at bounding box center [324, 177] width 40 height 16
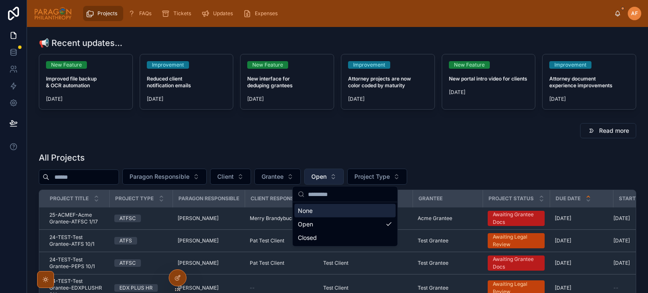
click at [327, 176] on span "Open" at bounding box center [318, 177] width 15 height 8
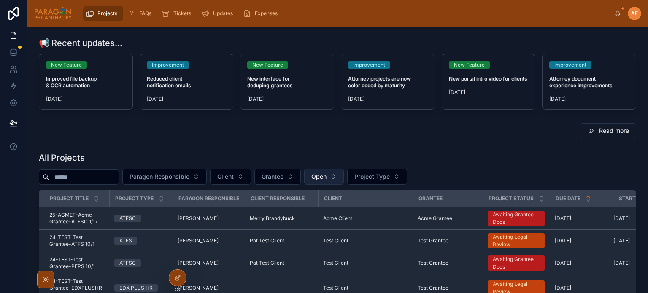
click at [327, 175] on span "Open" at bounding box center [318, 177] width 15 height 8
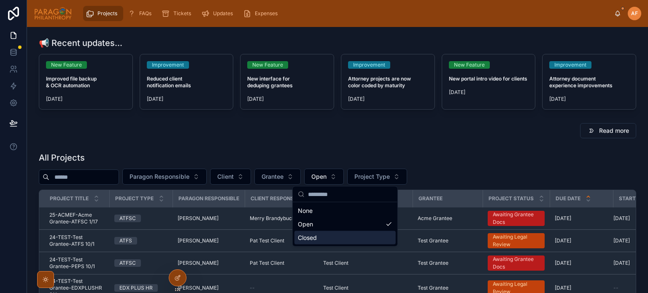
drag, startPoint x: 328, startPoint y: 235, endPoint x: 57, endPoint y: 184, distance: 276.4
click at [328, 235] on div "Closed" at bounding box center [345, 238] width 101 height 14
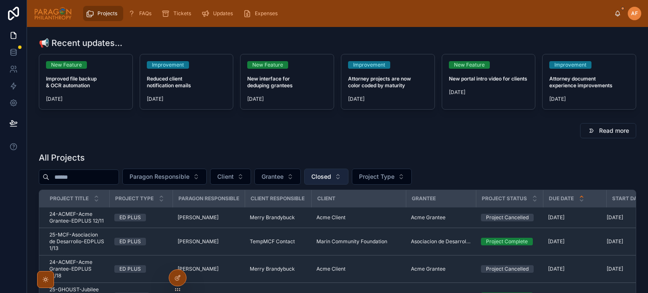
click at [331, 180] on span "Closed" at bounding box center [321, 177] width 20 height 8
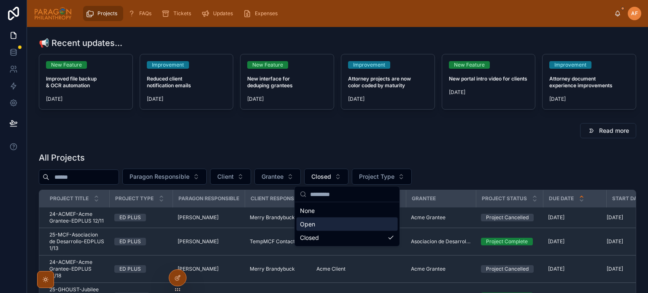
click at [322, 219] on div "Open" at bounding box center [347, 225] width 101 height 14
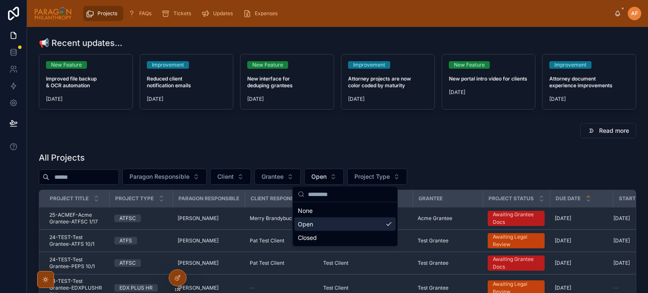
click at [321, 222] on div "Open" at bounding box center [345, 225] width 101 height 14
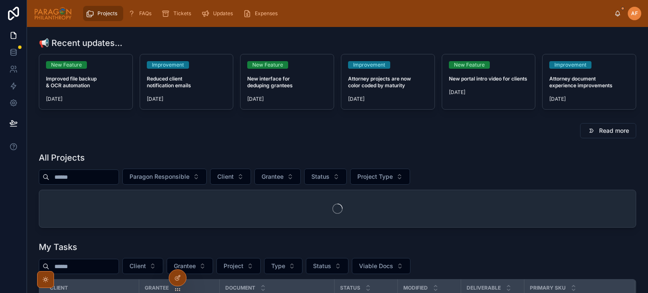
click at [95, 177] on input "text" at bounding box center [83, 177] width 69 height 12
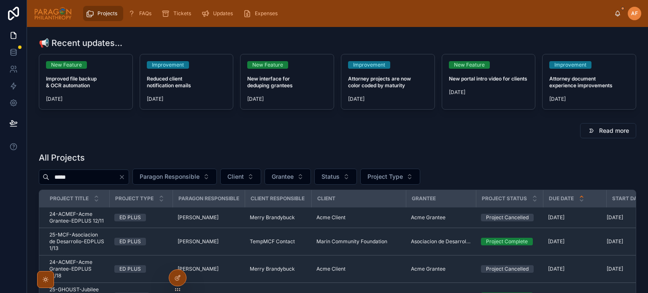
type input "*****"
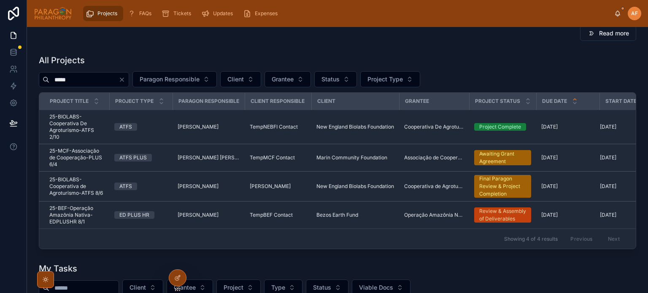
scroll to position [127, 0]
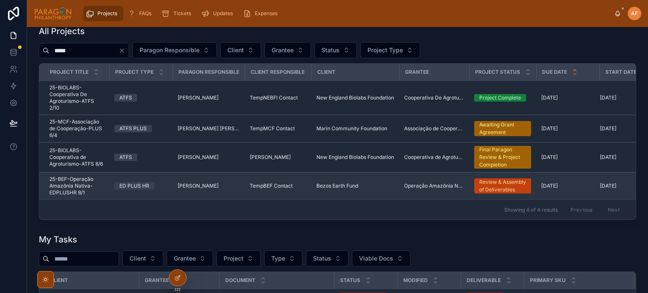
click at [166, 184] on div "ED PLUS HR" at bounding box center [140, 186] width 53 height 8
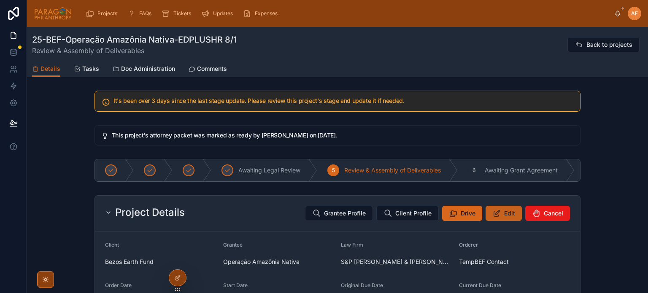
click at [506, 215] on span "Edit" at bounding box center [509, 213] width 11 height 8
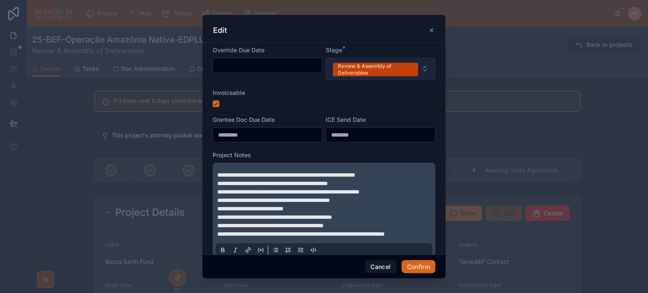
click at [353, 68] on div "Review & Assembly of Deliverables" at bounding box center [375, 70] width 75 height 14
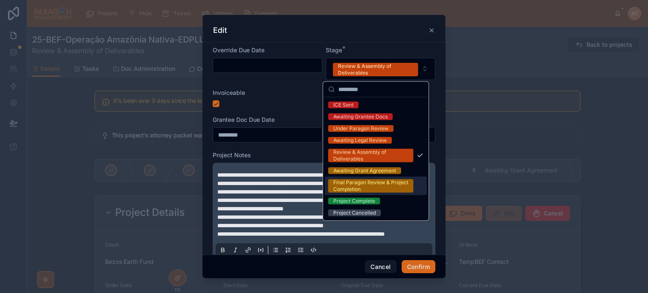
click at [369, 185] on div "Final Paragon Review & Project Completion" at bounding box center [370, 186] width 75 height 14
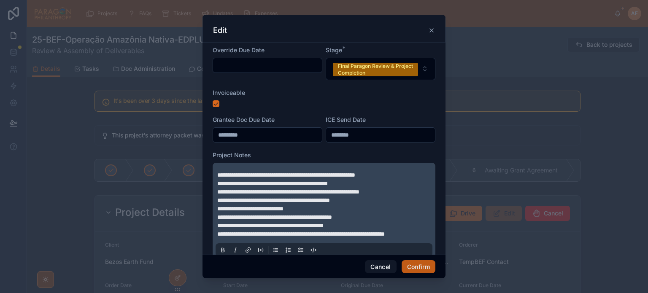
click at [411, 265] on button "Confirm" at bounding box center [419, 267] width 34 height 14
